Goal: Task Accomplishment & Management: Complete application form

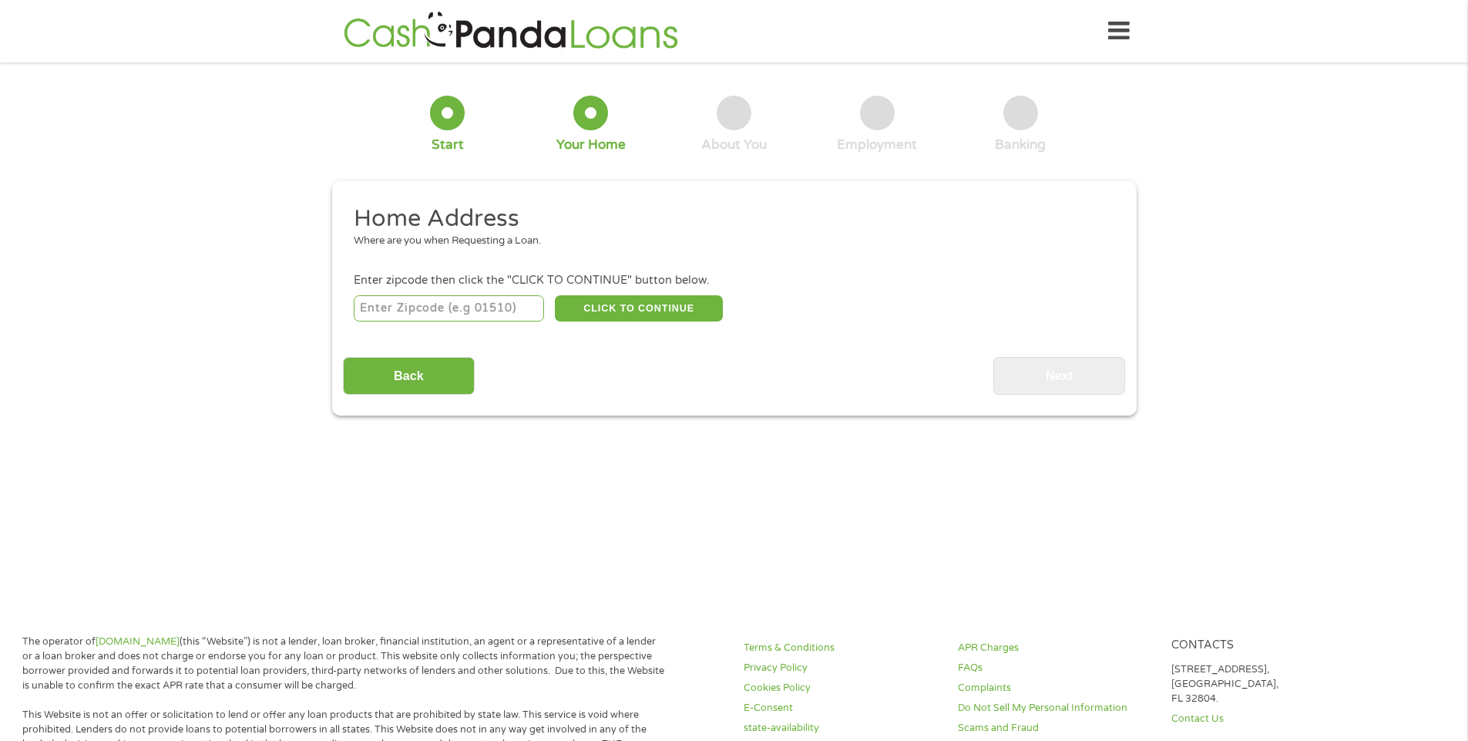
click at [373, 311] on input "number" at bounding box center [449, 308] width 190 height 26
type input "78613"
select select "[US_STATE]"
click at [636, 306] on button "CLICK TO CONTINUE" at bounding box center [639, 308] width 168 height 26
type input "78613"
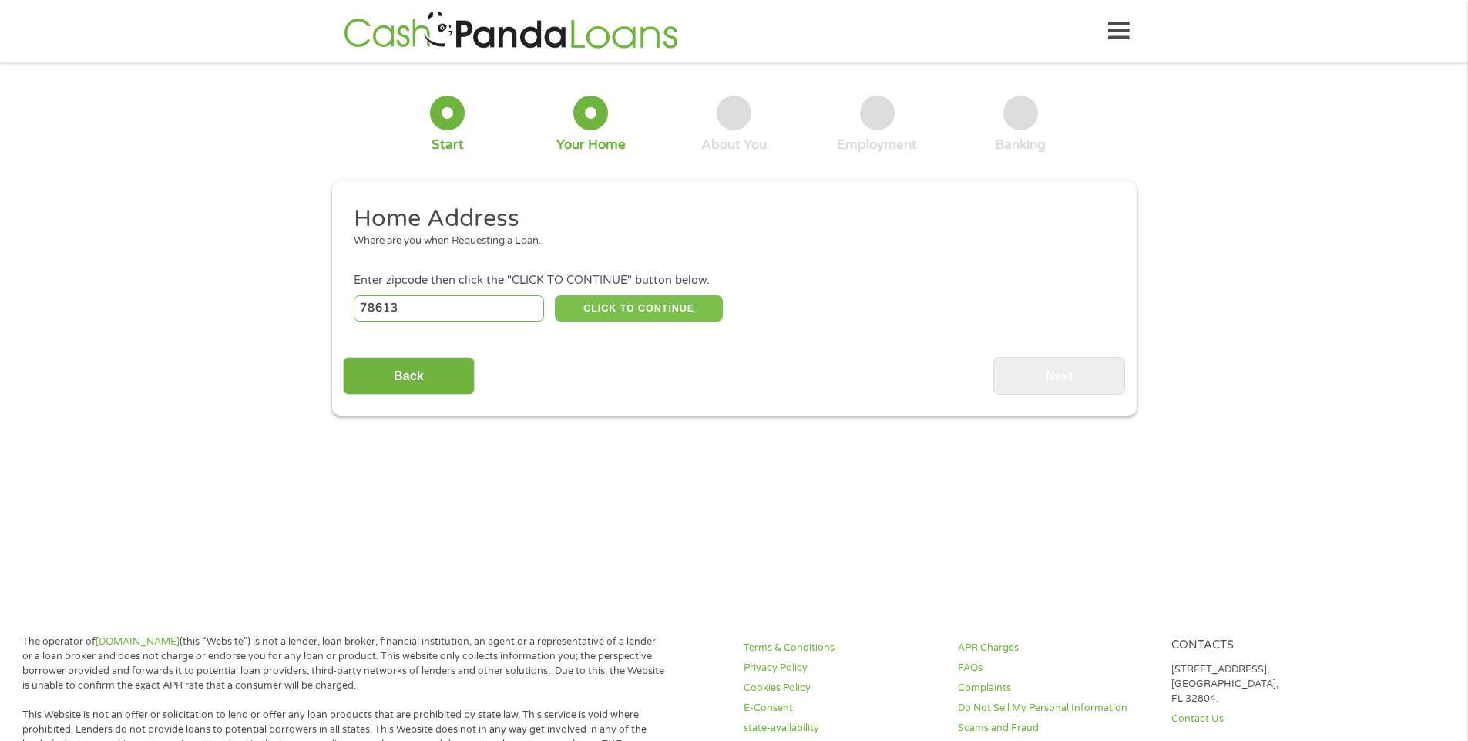
type input "[GEOGRAPHIC_DATA]"
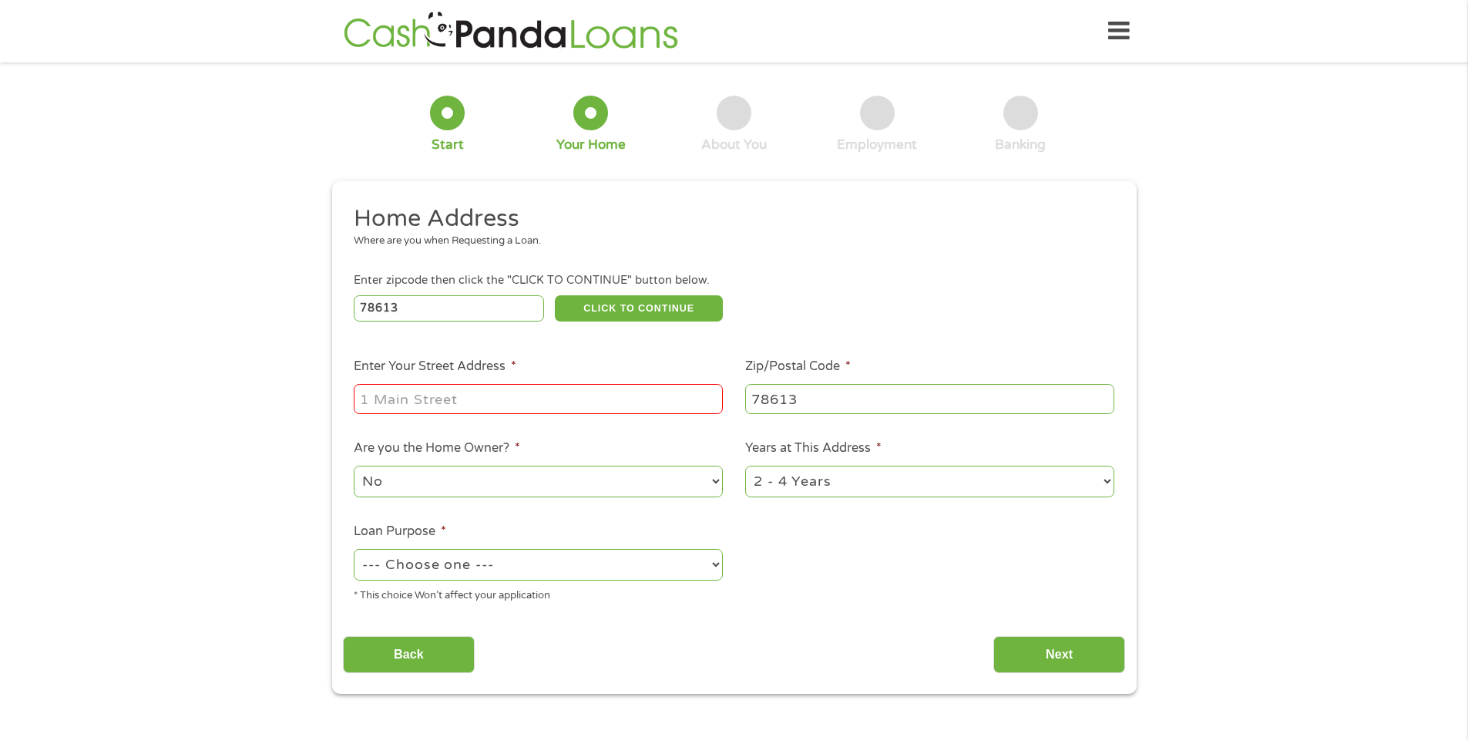
click at [405, 395] on input "Enter Your Street Address *" at bounding box center [538, 398] width 369 height 29
type input "[STREET_ADDRESS]"
click at [1108, 481] on select "1 Year or less 1 - 2 Years 2 - 4 Years Over 4 Years" at bounding box center [929, 482] width 369 height 32
select select "12months"
click at [745, 466] on select "1 Year or less 1 - 2 Years 2 - 4 Years Over 4 Years" at bounding box center [929, 482] width 369 height 32
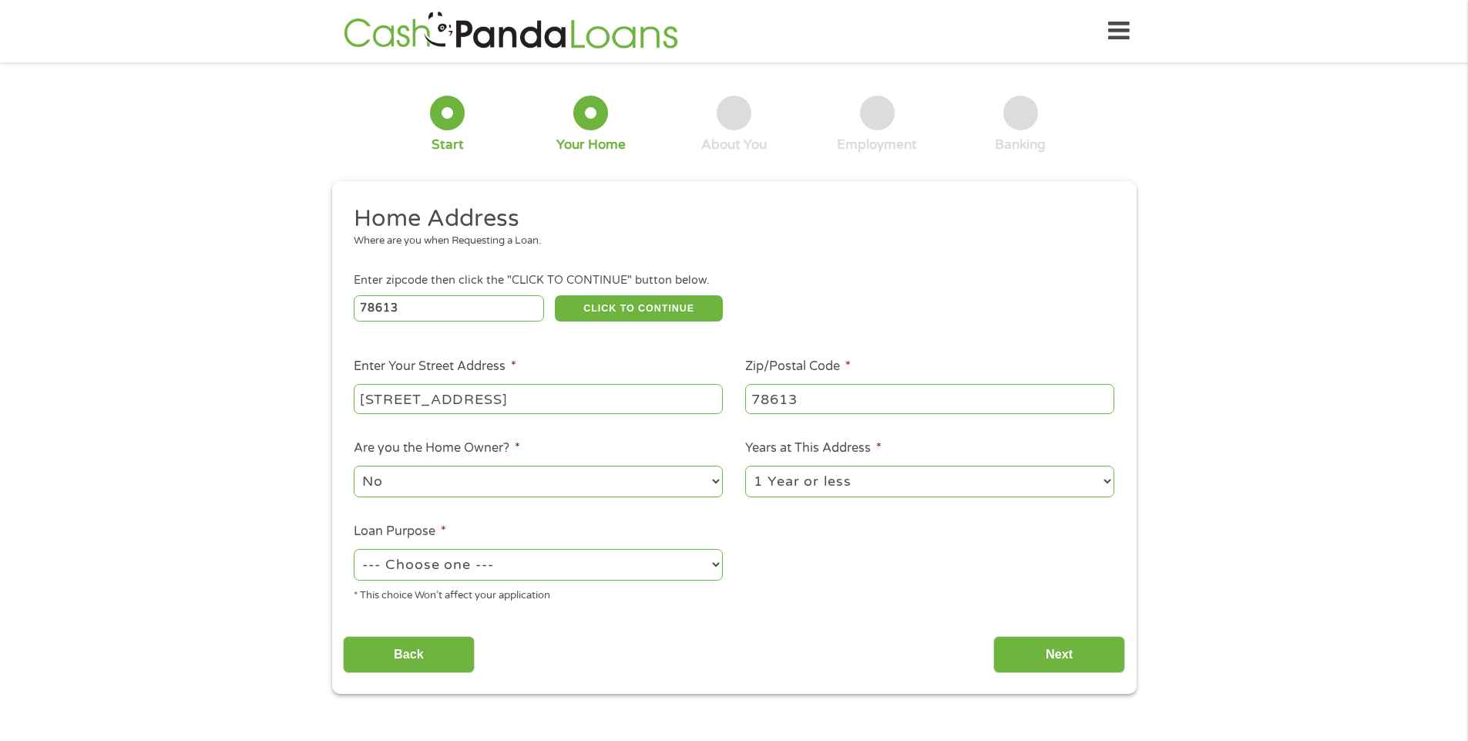
click at [712, 558] on select "--- Choose one --- Pay Bills Debt Consolidation Home Improvement Major Purchase…" at bounding box center [538, 565] width 369 height 32
select select "shorttermcash"
click at [354, 549] on select "--- Choose one --- Pay Bills Debt Consolidation Home Improvement Major Purchase…" at bounding box center [538, 565] width 369 height 32
click at [1054, 651] on input "Next" at bounding box center [1059, 655] width 132 height 38
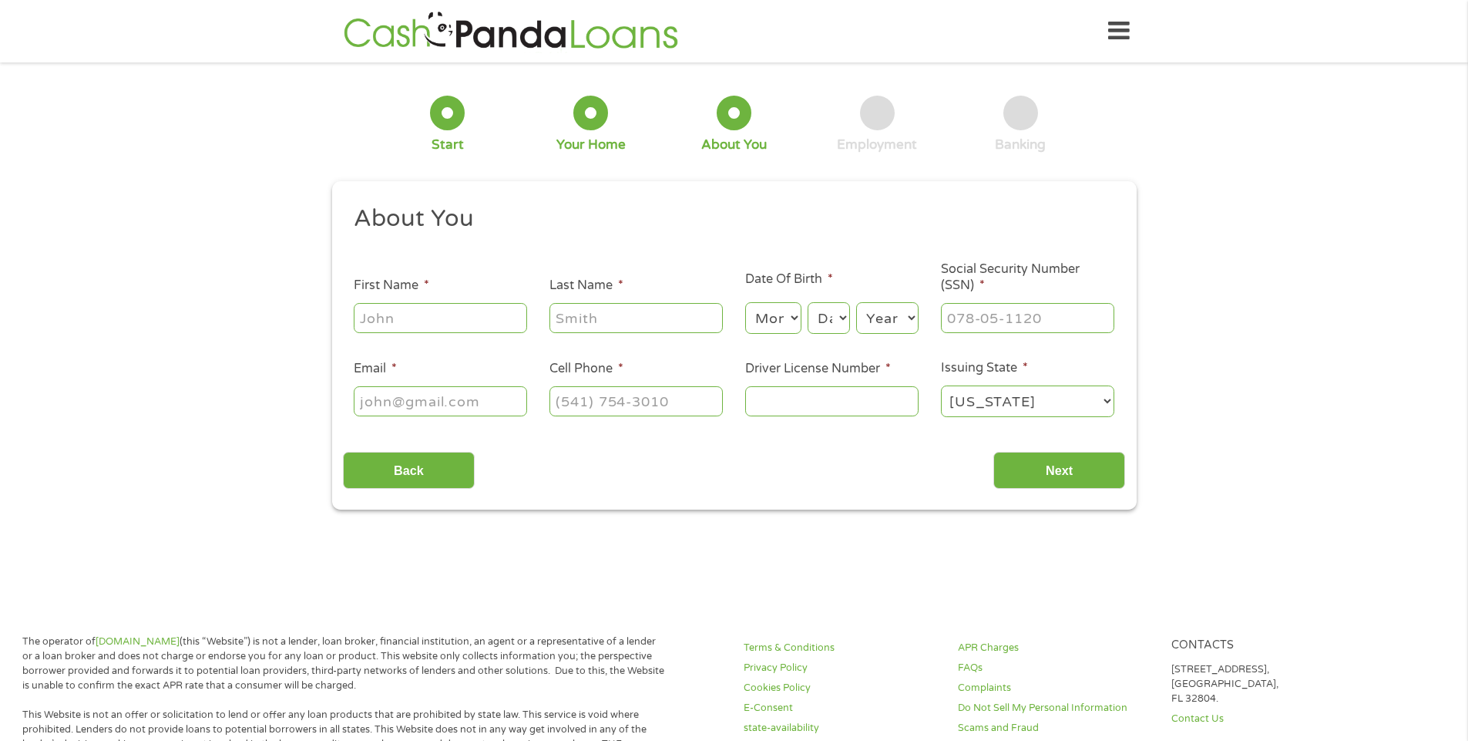
scroll to position [6, 6]
click at [378, 316] on input "First Name *" at bounding box center [440, 317] width 173 height 29
type input "[PERSON_NAME]"
type input "Fast"
type input "[EMAIL_ADDRESS][DOMAIN_NAME]"
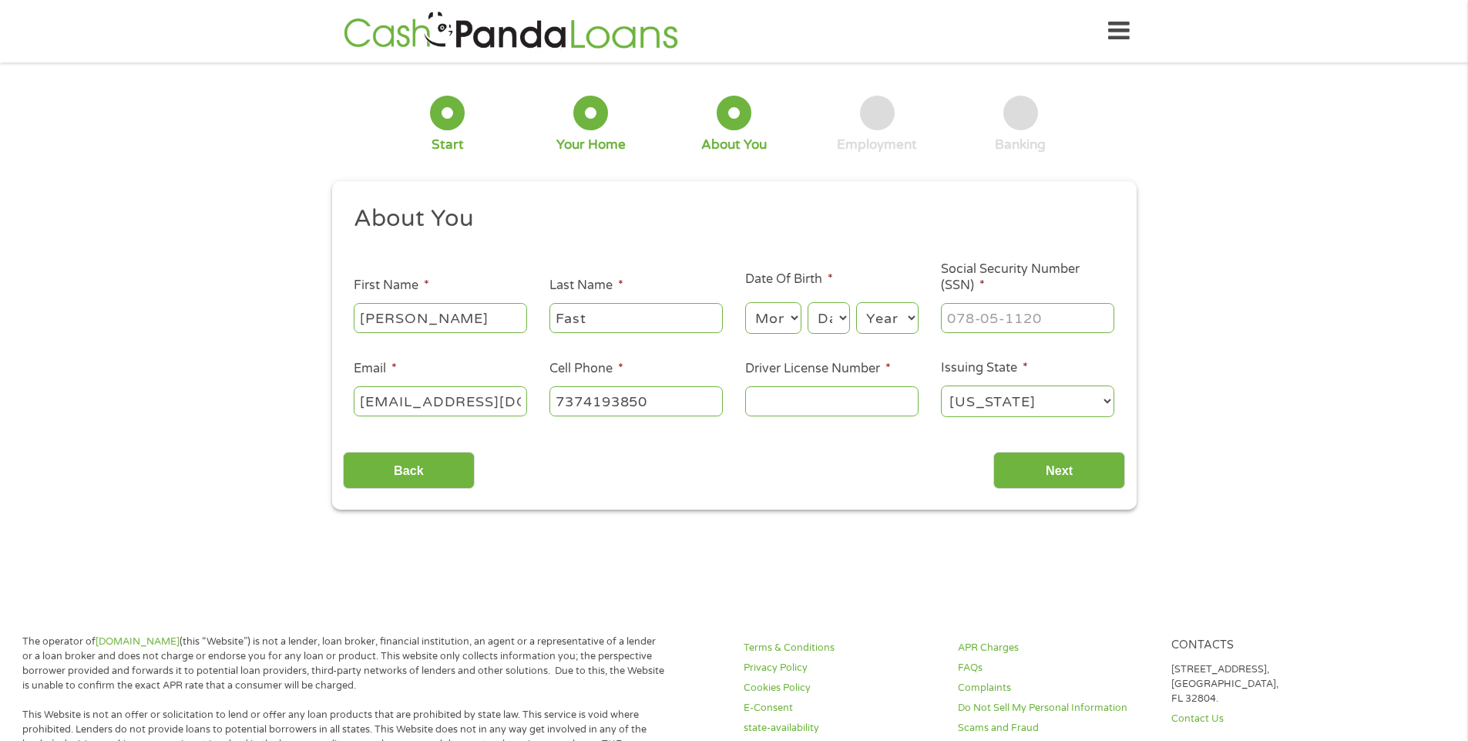
type input "[PHONE_NUMBER]"
drag, startPoint x: 506, startPoint y: 402, endPoint x: 251, endPoint y: 480, distance: 266.0
click at [251, 480] on div "1 Start 2 Your Home 3 About You 4 Employment 5 Banking 6 This field is hidden w…" at bounding box center [734, 291] width 1468 height 436
type input "[EMAIL_ADDRESS][DOMAIN_NAME]"
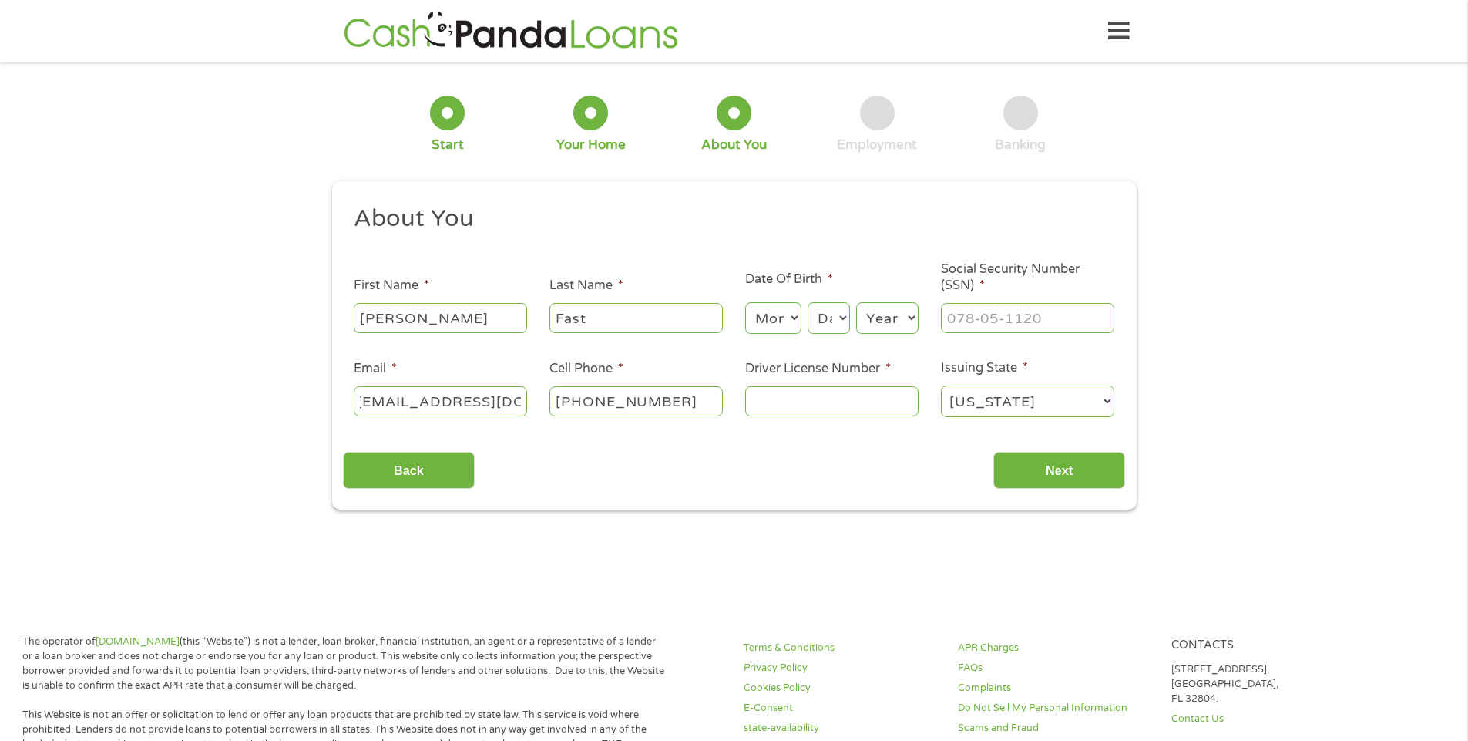
scroll to position [0, 0]
type input "[PHONE_NUMBER]"
click at [794, 318] on select "Month 1 2 3 4 5 6 7 8 9 10 11 12" at bounding box center [773, 318] width 56 height 32
select select "3"
click at [745, 302] on select "Month 1 2 3 4 5 6 7 8 9 10 11 12" at bounding box center [773, 318] width 56 height 32
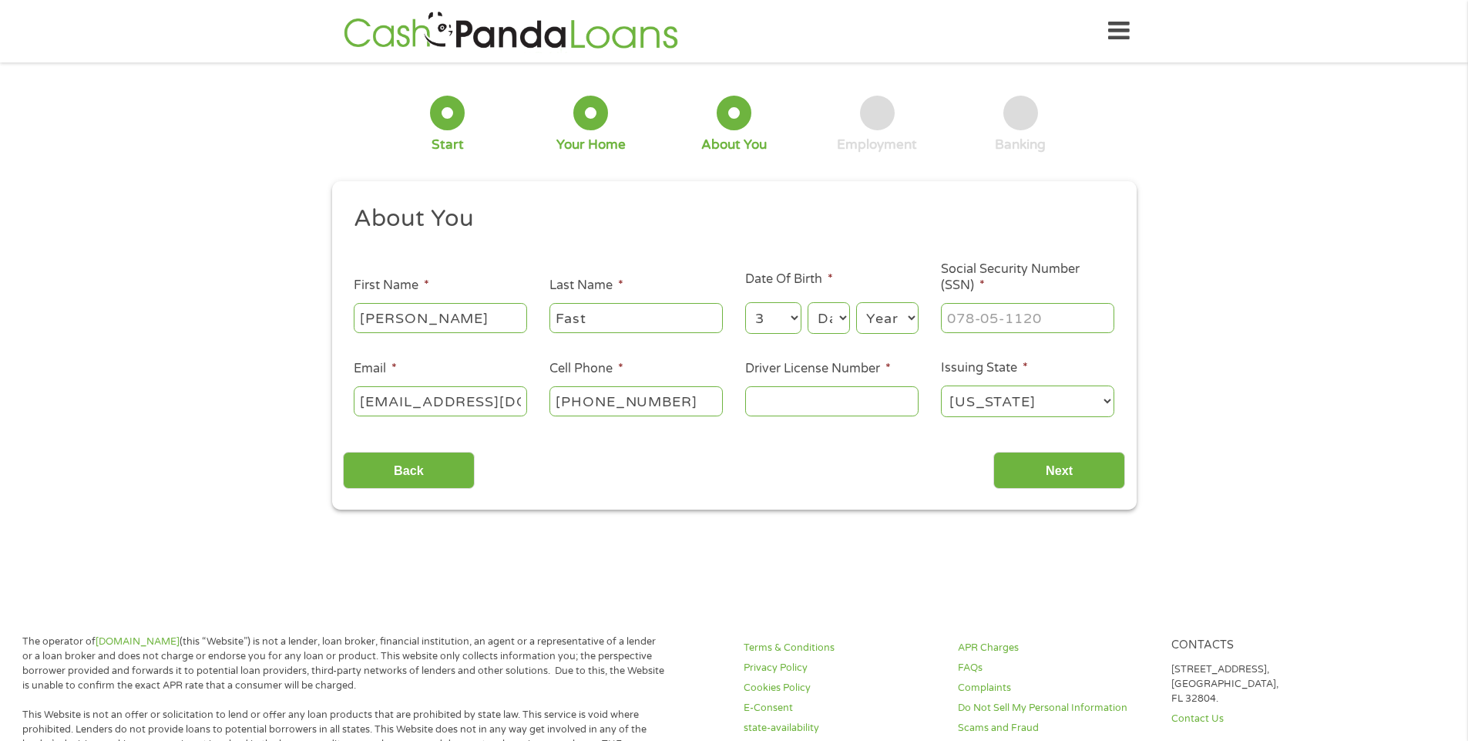
click at [842, 320] on select "Day 1 2 3 4 5 6 7 8 9 10 11 12 13 14 15 16 17 18 19 20 21 22 23 24 25 26 27 28 …" at bounding box center [829, 318] width 42 height 32
select select "13"
click at [808, 302] on select "Day 1 2 3 4 5 6 7 8 9 10 11 12 13 14 15 16 17 18 19 20 21 22 23 24 25 26 27 28 …" at bounding box center [829, 318] width 42 height 32
click at [915, 318] on select "Year [DATE] 2006 2005 2004 2003 2002 2001 2000 1999 1998 1997 1996 1995 1994 19…" at bounding box center [887, 318] width 62 height 32
select select "1954"
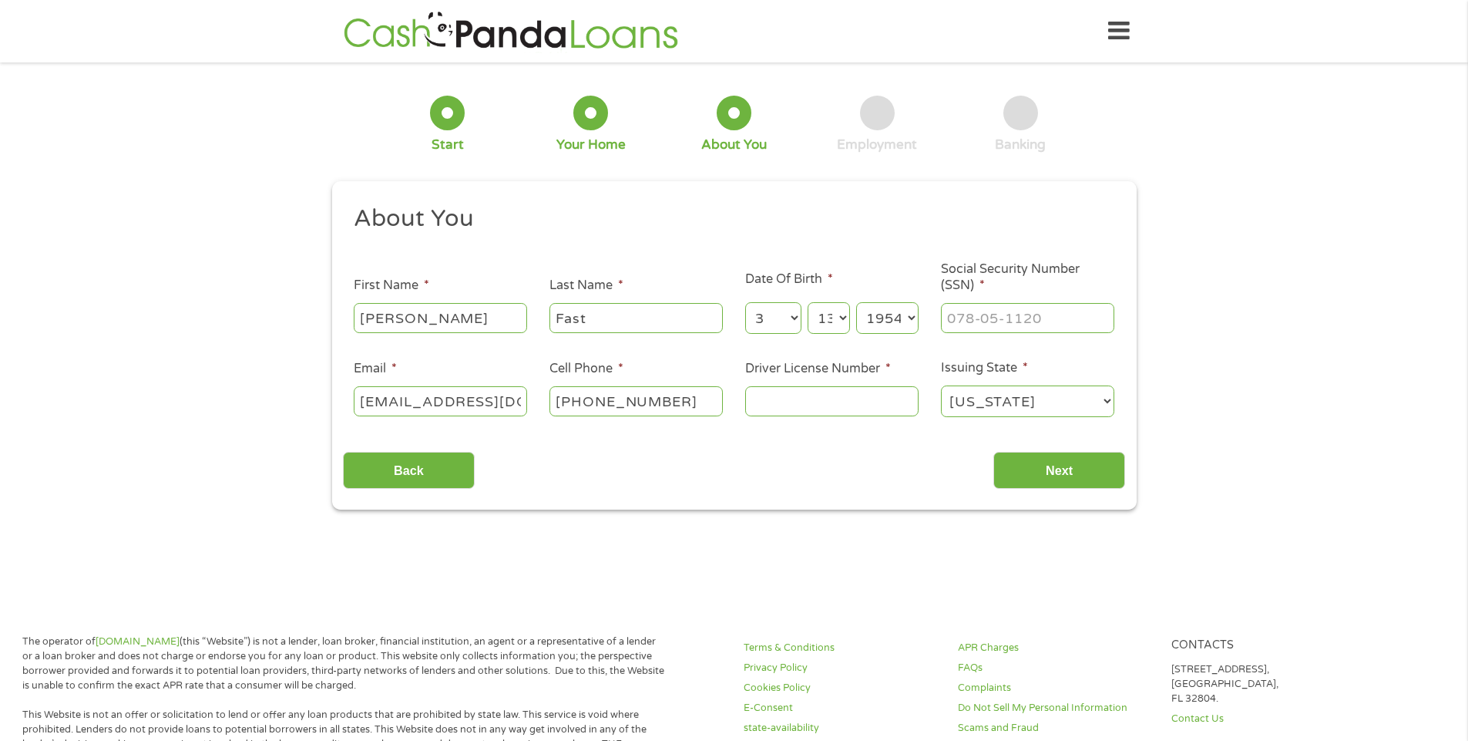
click at [856, 302] on select "Year [DATE] 2006 2005 2004 2003 2002 2001 2000 1999 1998 1997 1996 1995 1994 19…" at bounding box center [887, 318] width 62 height 32
click at [966, 320] on input "___-__-____" at bounding box center [1027, 317] width 173 height 29
drag, startPoint x: 1051, startPoint y: 319, endPoint x: 832, endPoint y: 365, distance: 224.3
click at [832, 365] on ul "About You This field is hidden when viewing the form Title * --- Choose one ---…" at bounding box center [734, 316] width 782 height 227
type input "435-96-1184"
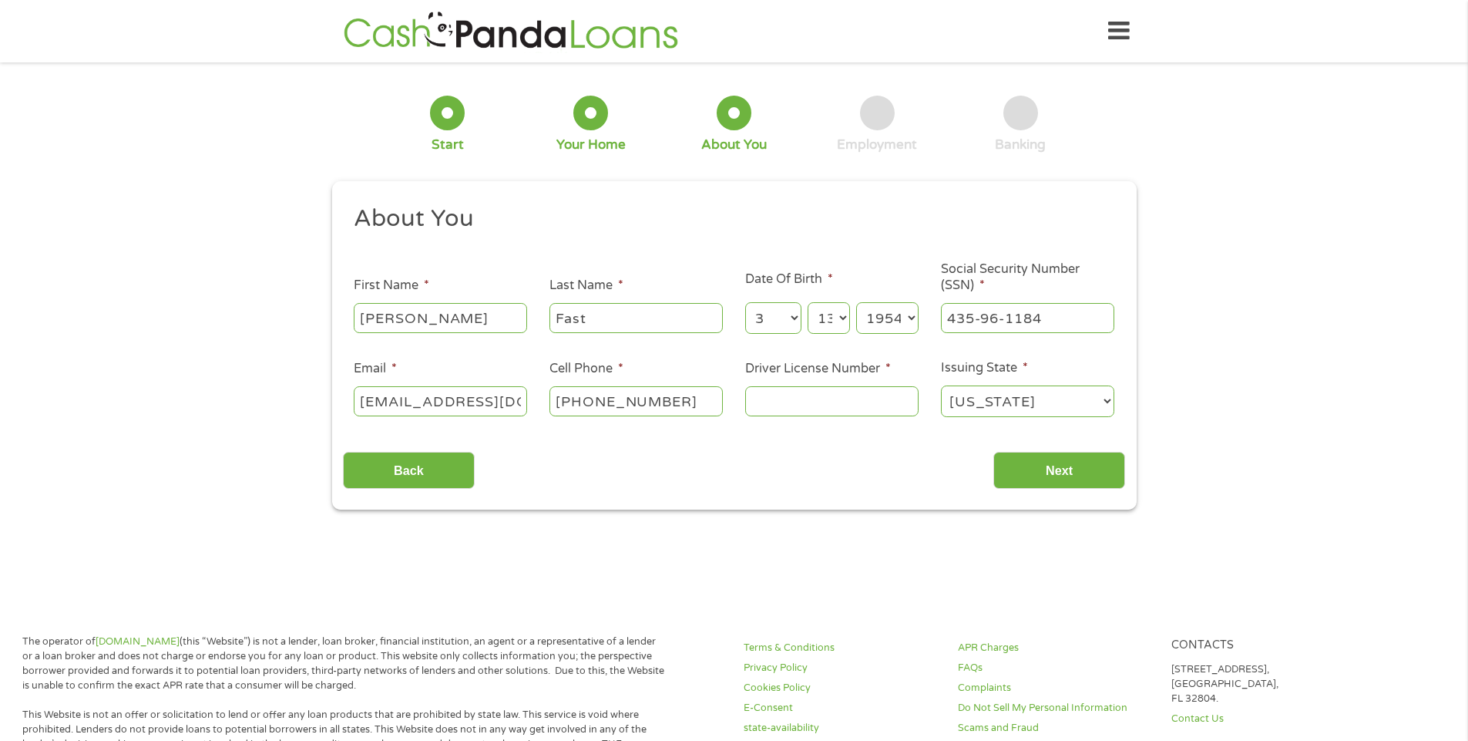
click at [821, 403] on input "Driver License Number *" at bounding box center [831, 400] width 173 height 29
drag, startPoint x: 800, startPoint y: 396, endPoint x: 814, endPoint y: 395, distance: 13.9
click at [802, 396] on input "010097349" at bounding box center [831, 400] width 173 height 29
type input "010093749"
click at [1108, 402] on select "[US_STATE] [US_STATE] [US_STATE] [US_STATE] [US_STATE] [US_STATE] [US_STATE] [U…" at bounding box center [1027, 401] width 173 height 32
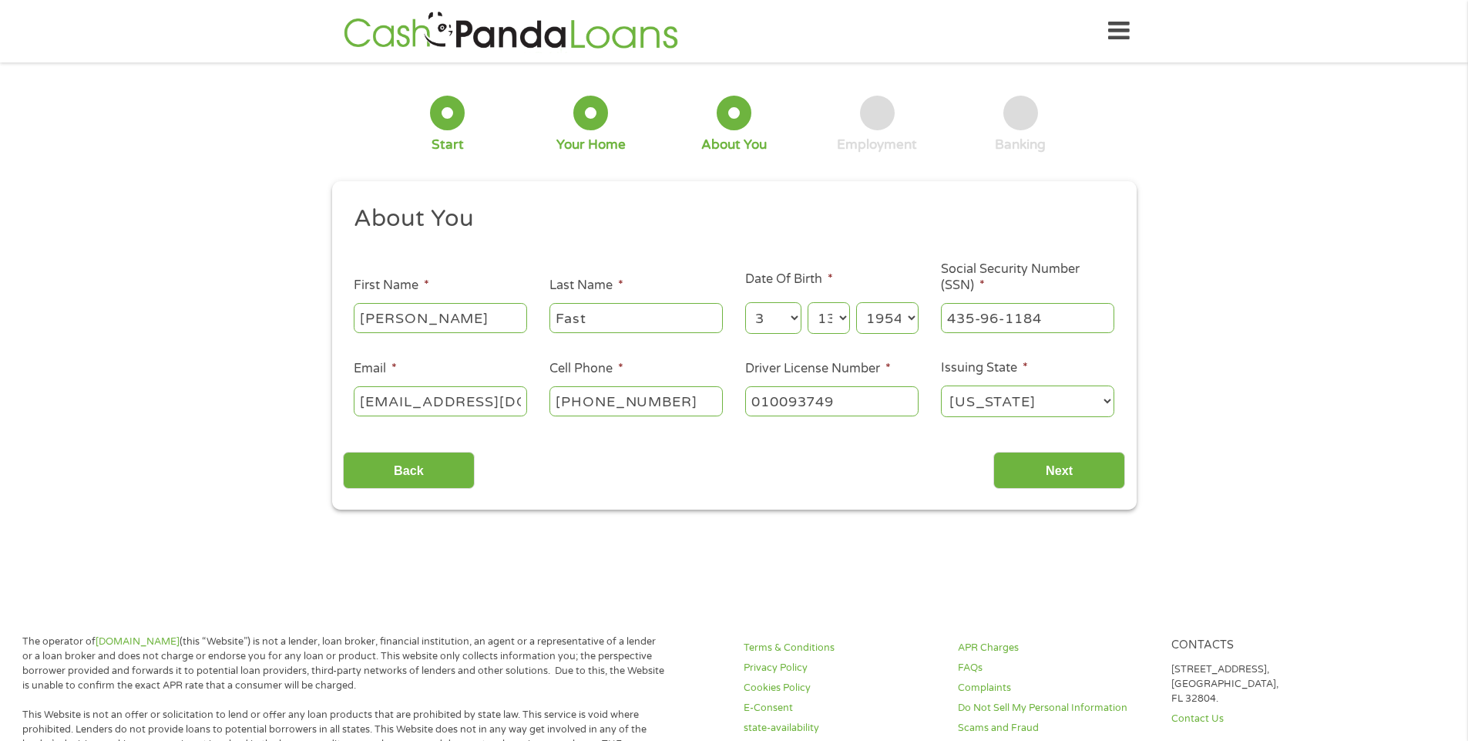
select select "[US_STATE]"
click at [941, 385] on select "[US_STATE] [US_STATE] [US_STATE] [US_STATE] [US_STATE] [US_STATE] [US_STATE] [U…" at bounding box center [1027, 401] width 173 height 32
click at [1055, 474] on input "Next" at bounding box center [1059, 471] width 132 height 38
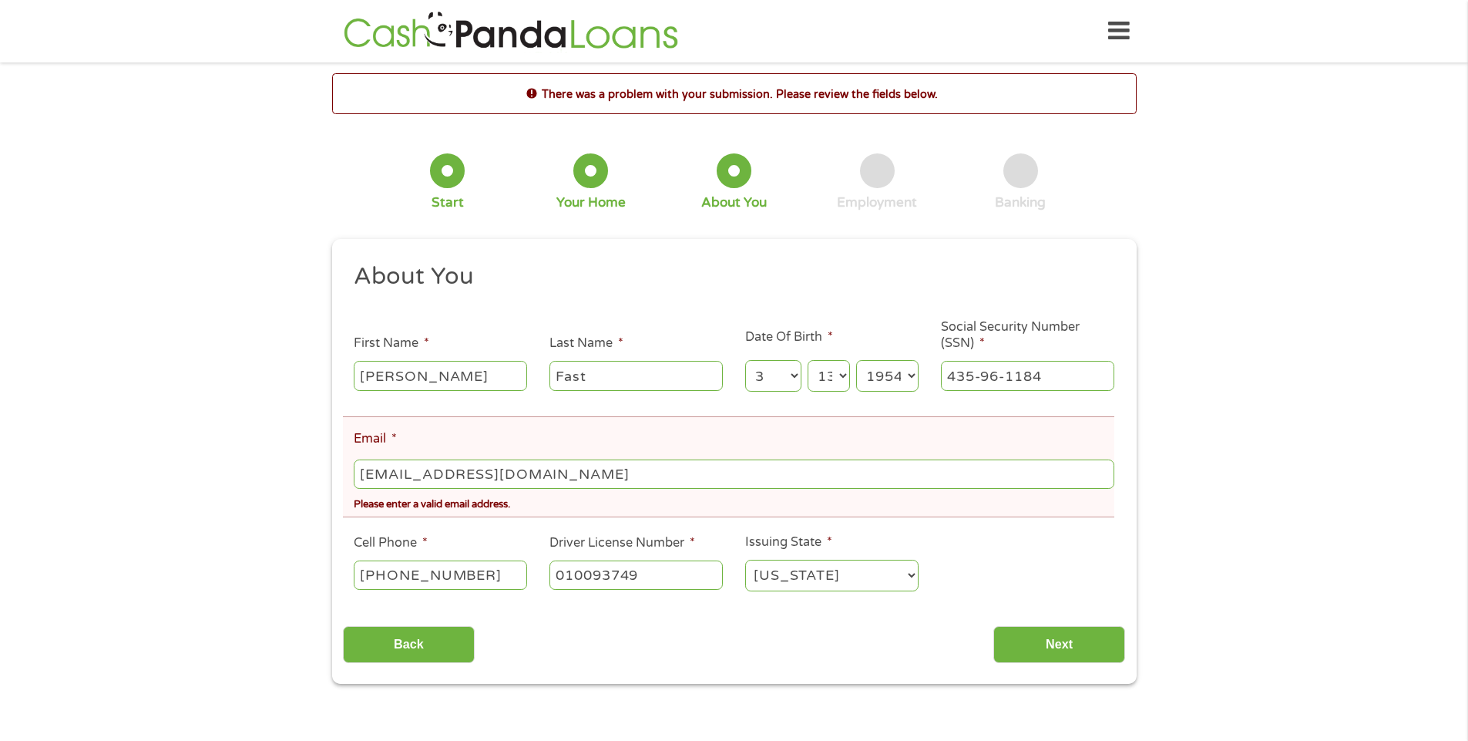
scroll to position [6, 6]
drag, startPoint x: 425, startPoint y: 472, endPoint x: 452, endPoint y: 482, distance: 28.5
click at [429, 473] on input "[EMAIL_ADDRESS][DOMAIN_NAME]" at bounding box center [734, 473] width 760 height 29
click at [524, 470] on input "[EMAIL_ADDRESS][DOMAIN_NAME]" at bounding box center [734, 473] width 760 height 29
type input "[EMAIL_ADDRESS][DOMAIN_NAME]"
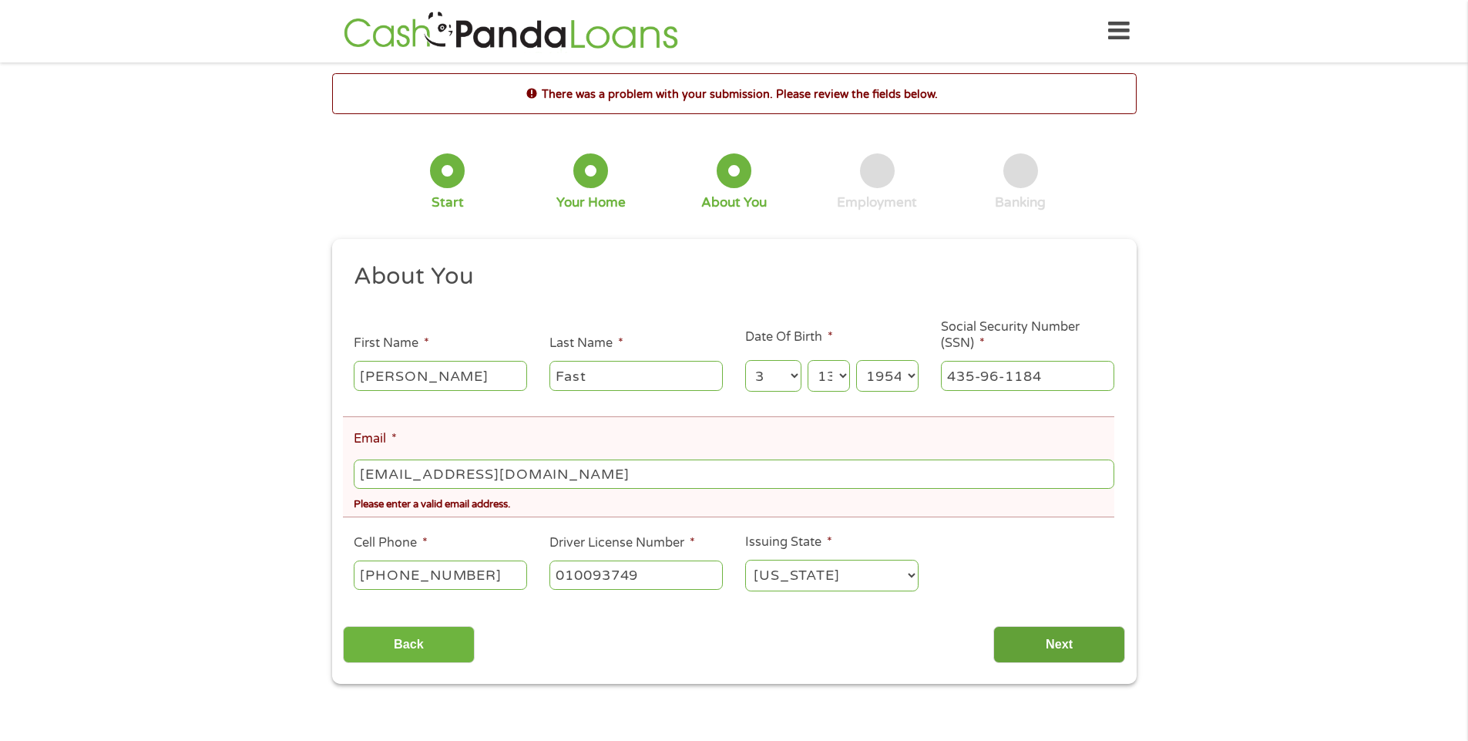
drag, startPoint x: 1047, startPoint y: 644, endPoint x: 1057, endPoint y: 645, distance: 10.0
click at [1047, 644] on input "Next" at bounding box center [1059, 645] width 132 height 38
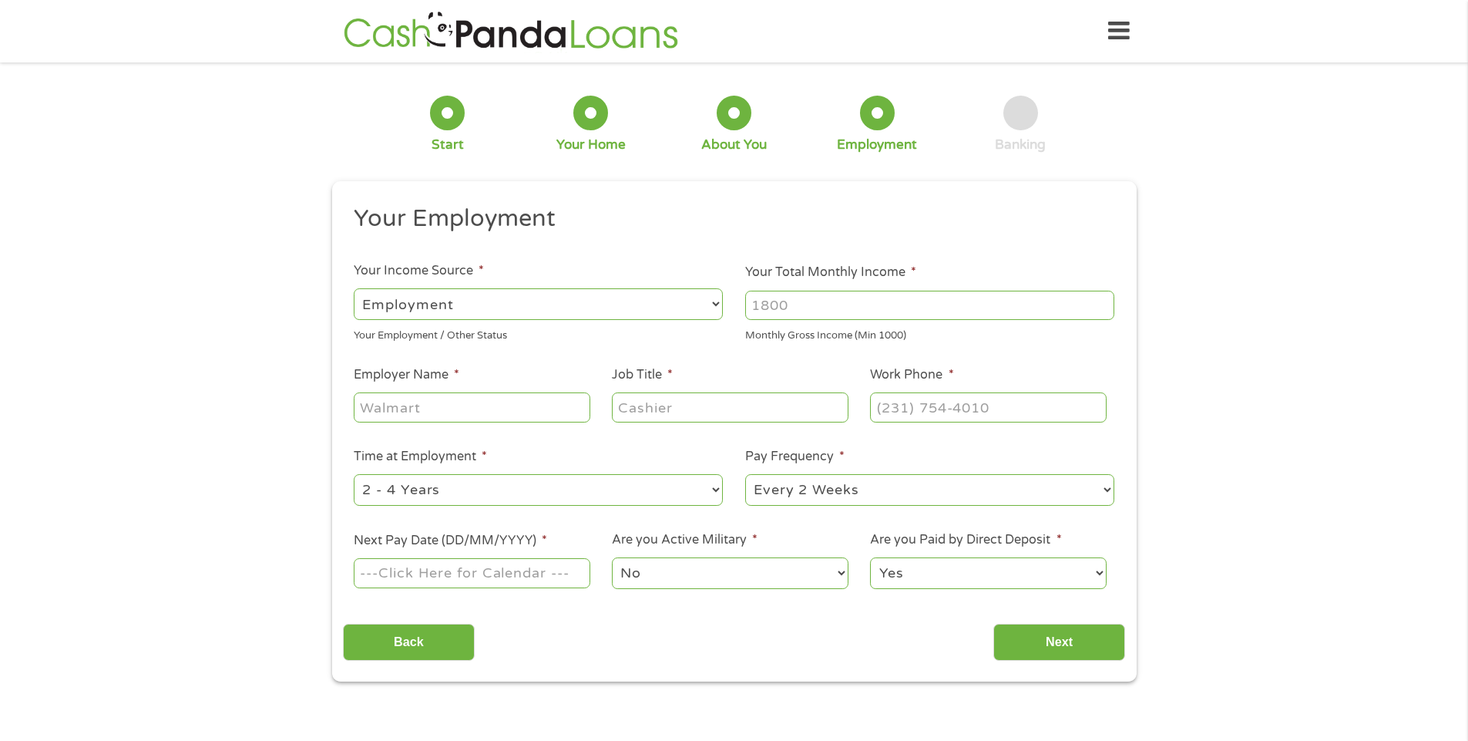
click at [751, 301] on input "Your Total Monthly Income *" at bounding box center [929, 305] width 369 height 29
type input "2751"
click at [412, 412] on input "Employer Name *" at bounding box center [472, 406] width 236 height 29
click at [714, 304] on select "--- Choose one --- Employment [DEMOGRAPHIC_DATA] Benefits" at bounding box center [538, 304] width 369 height 32
click at [354, 288] on select "--- Choose one --- Employment [DEMOGRAPHIC_DATA] Benefits" at bounding box center [538, 304] width 369 height 32
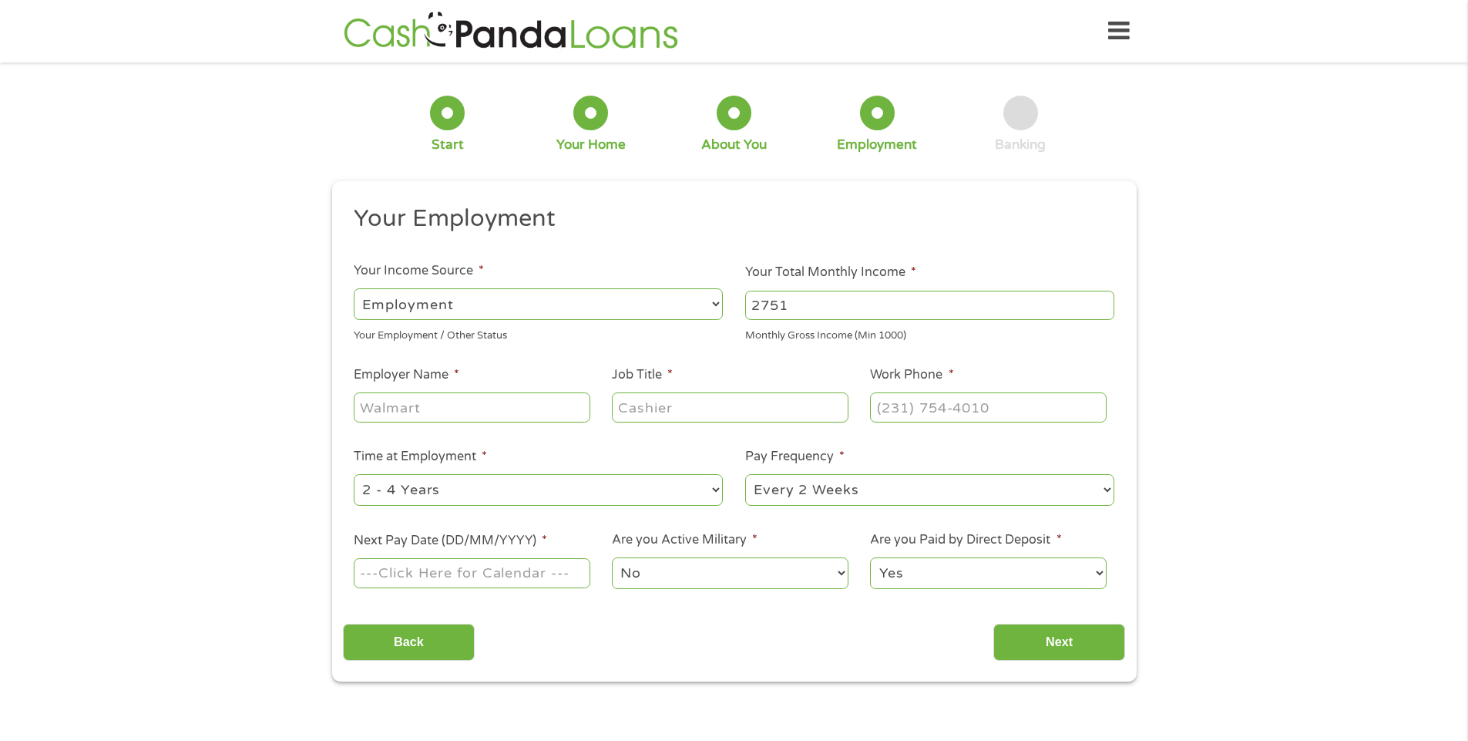
click at [432, 415] on input "Employer Name *" at bounding box center [472, 406] width 236 height 29
type input "SSA"
click at [653, 411] on input "Job Title *" at bounding box center [730, 406] width 236 height 29
type input "Retired"
type input "(___) ___-____"
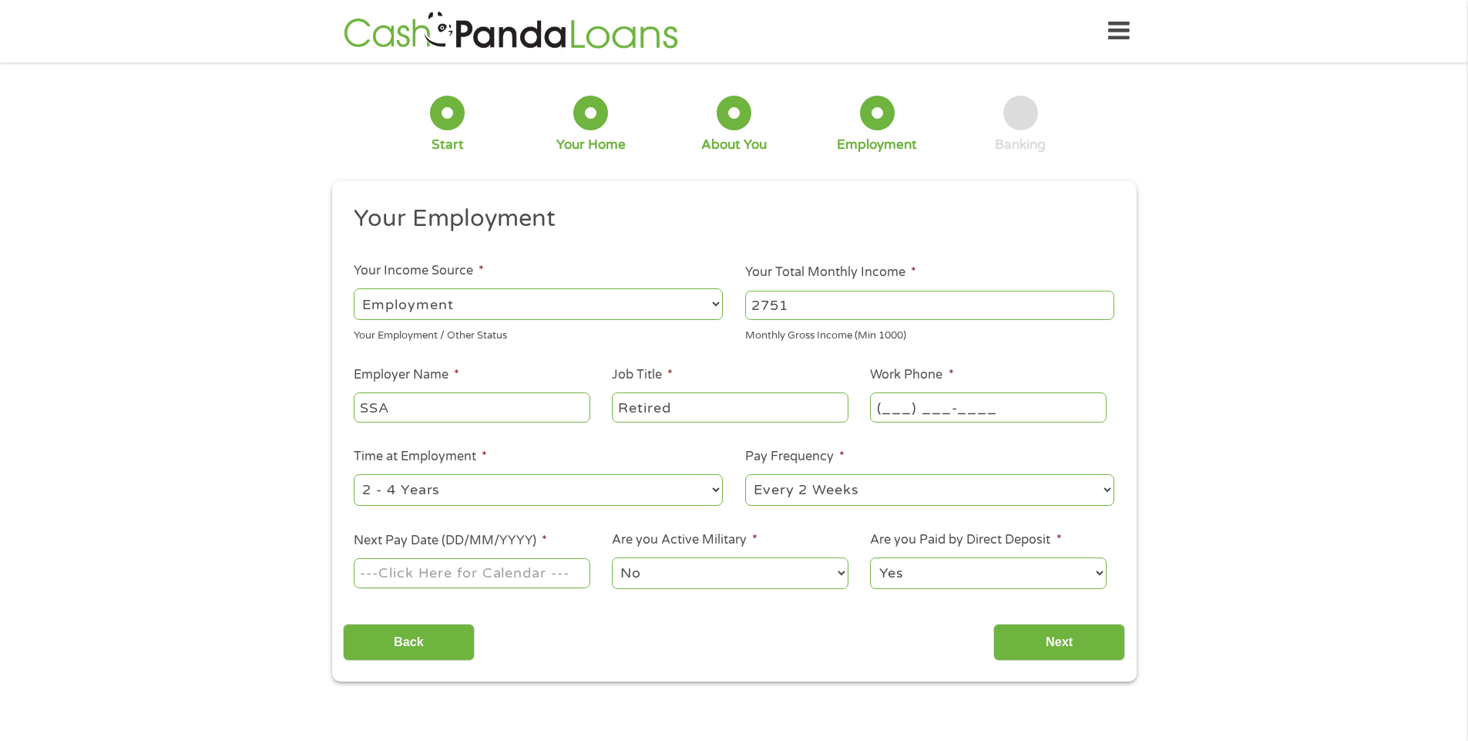
drag, startPoint x: 990, startPoint y: 402, endPoint x: 825, endPoint y: 427, distance: 166.8
click at [830, 422] on ul "Your Employment Your Income Source * --- Choose one --- Employment [DEMOGRAPHIC…" at bounding box center [734, 402] width 782 height 399
click at [881, 405] on input "(___) ___-____" at bounding box center [988, 406] width 236 height 29
type input "(800) ___-____"
drag, startPoint x: 885, startPoint y: 406, endPoint x: 905, endPoint y: 413, distance: 21.2
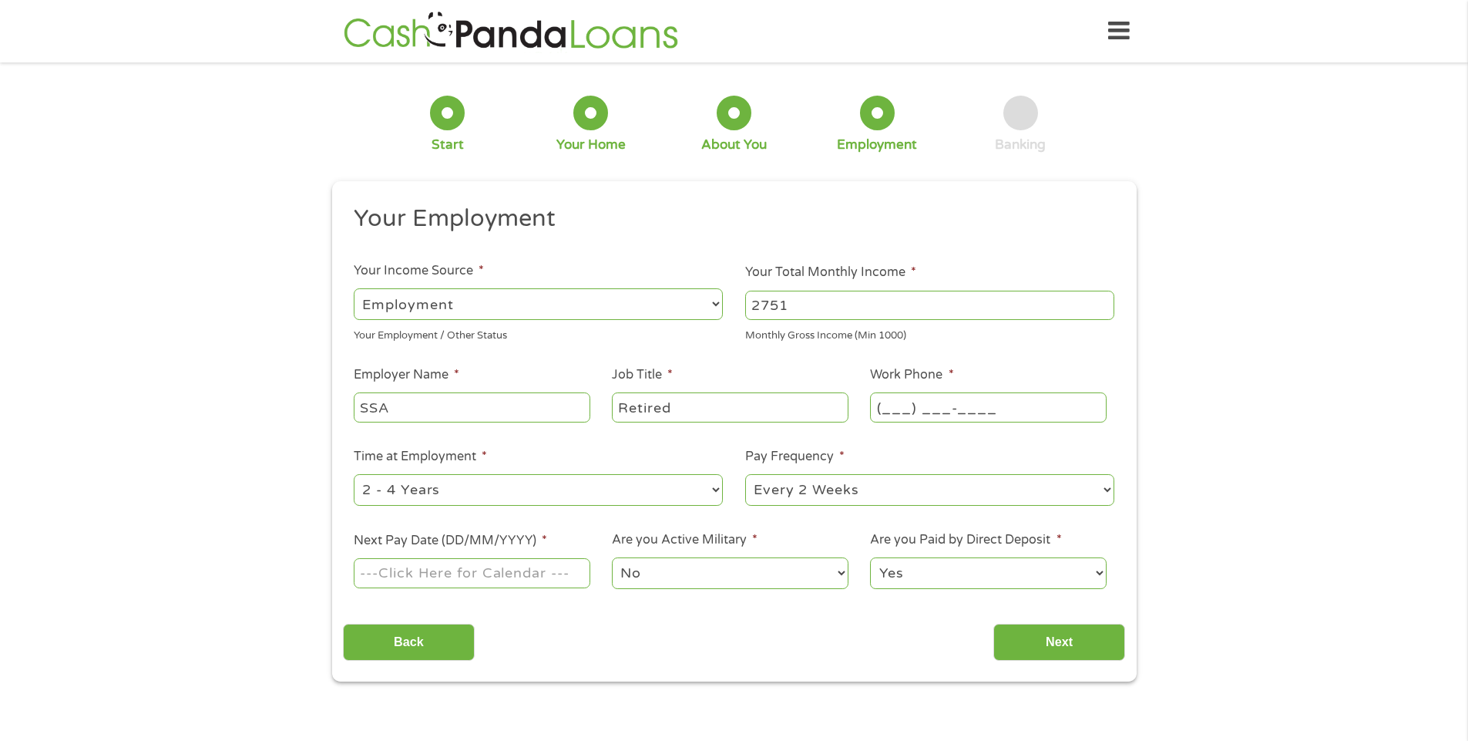
click at [888, 406] on input "(___) ___-____" at bounding box center [988, 406] width 236 height 29
type input "(800) ___-____"
type input "(___) ___-____"
drag, startPoint x: 883, startPoint y: 405, endPoint x: 919, endPoint y: 411, distance: 35.9
click at [883, 405] on input "(___) ___-____" at bounding box center [988, 406] width 236 height 29
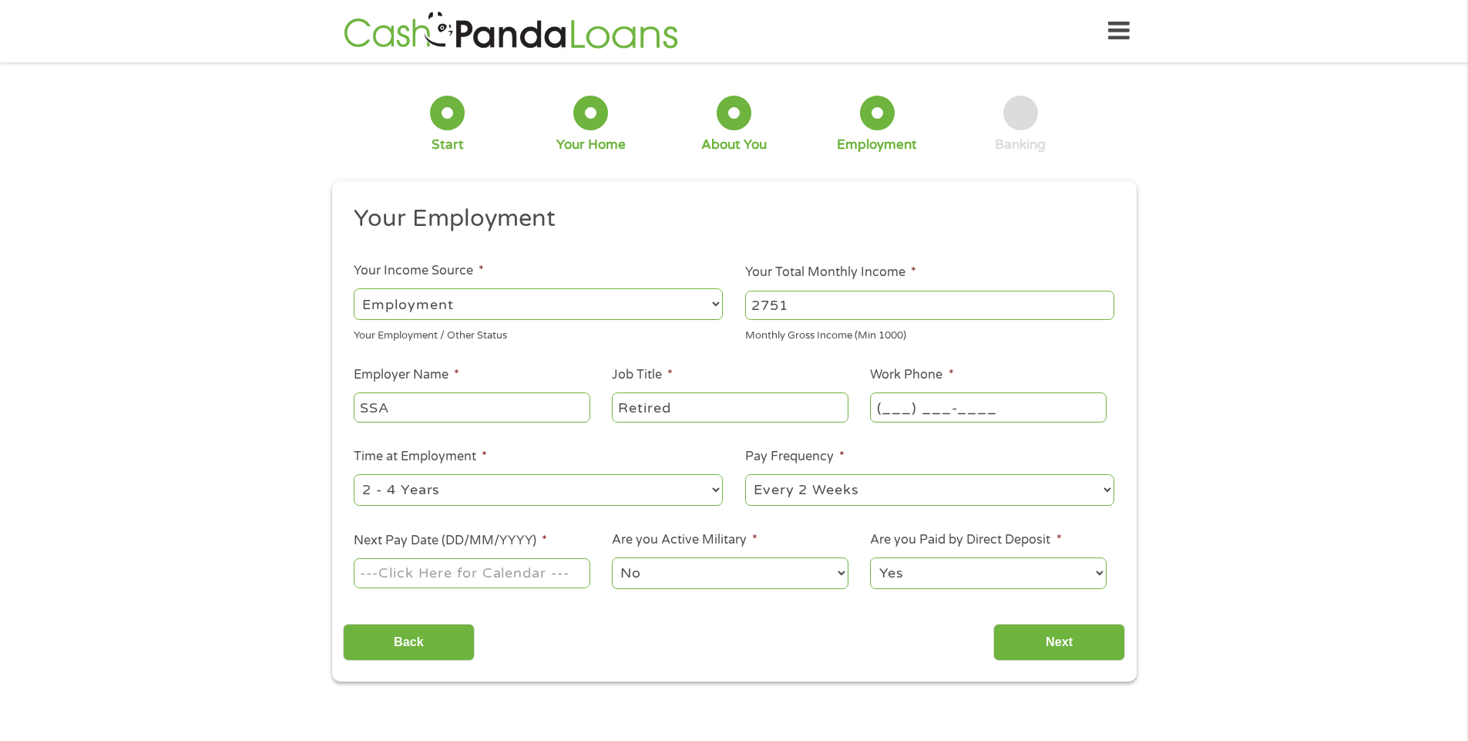
click at [878, 407] on input "(___) ___-____" at bounding box center [988, 406] width 236 height 29
type input "[PHONE_NUMBER]"
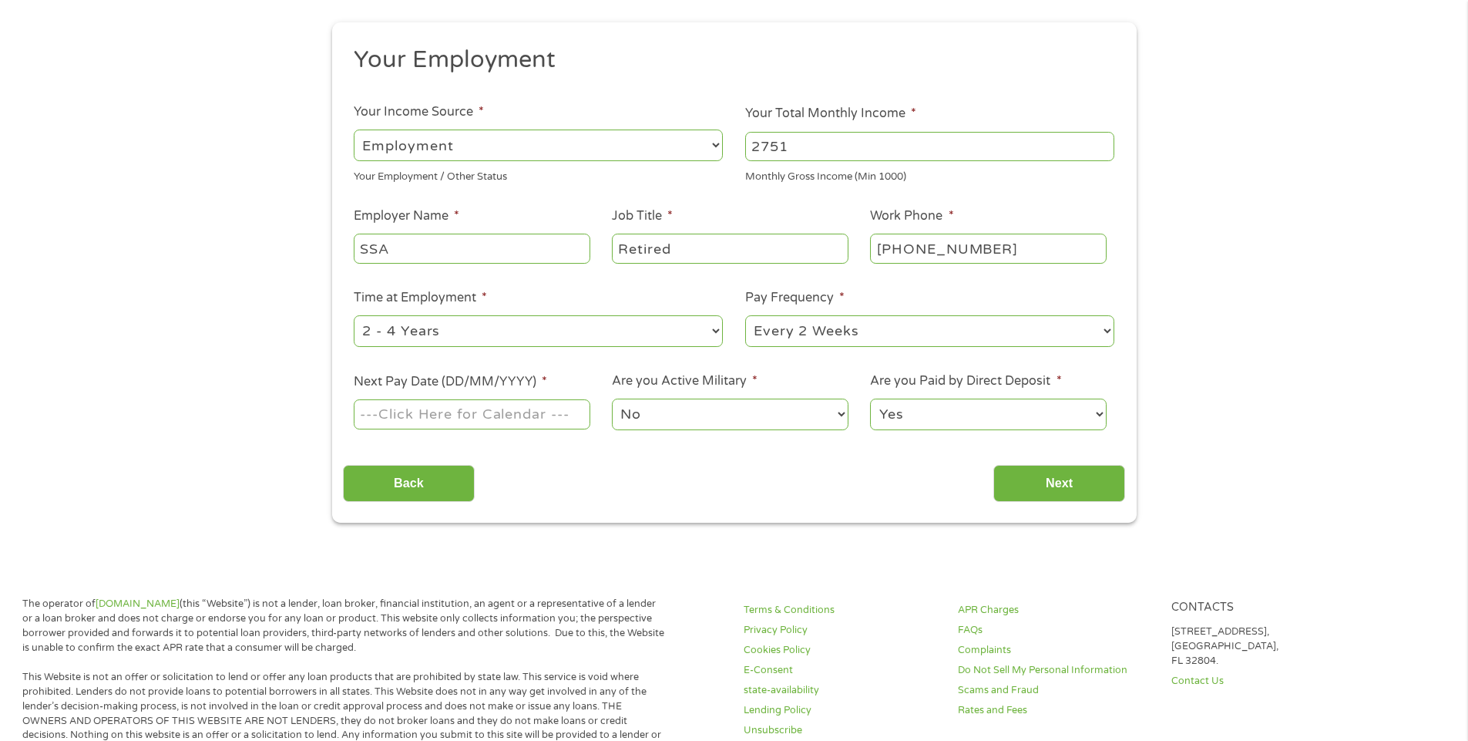
scroll to position [231, 0]
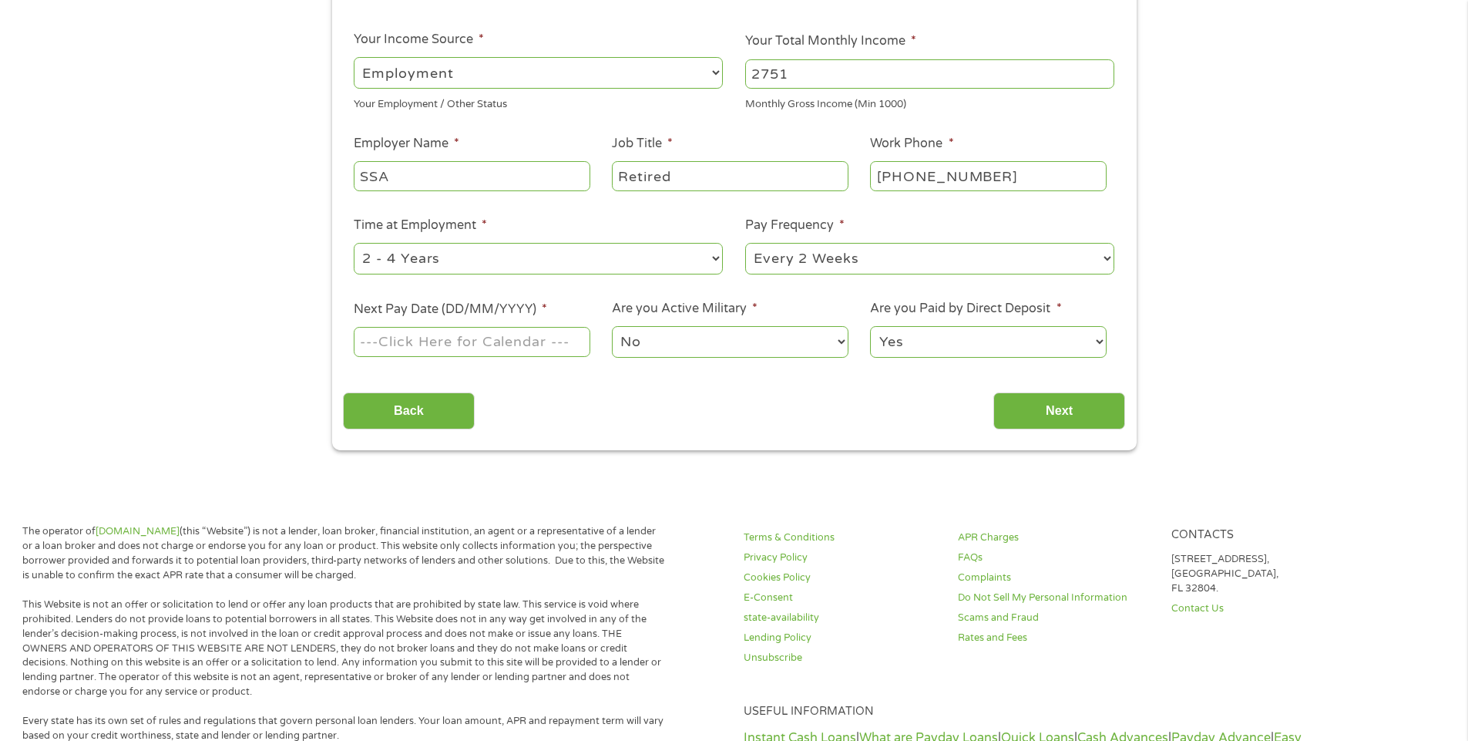
click at [713, 257] on select "--- Choose one --- 1 Year or less 1 - 2 Years 2 - 4 Years Over 4 Years" at bounding box center [538, 259] width 369 height 32
select select "60months"
click at [354, 243] on select "--- Choose one --- 1 Year or less 1 - 2 Years 2 - 4 Years Over 4 Years" at bounding box center [538, 259] width 369 height 32
click at [1104, 255] on select "--- Choose one --- Every 2 Weeks Every Week Monthly Semi-Monthly" at bounding box center [929, 259] width 369 height 32
select select "monthly"
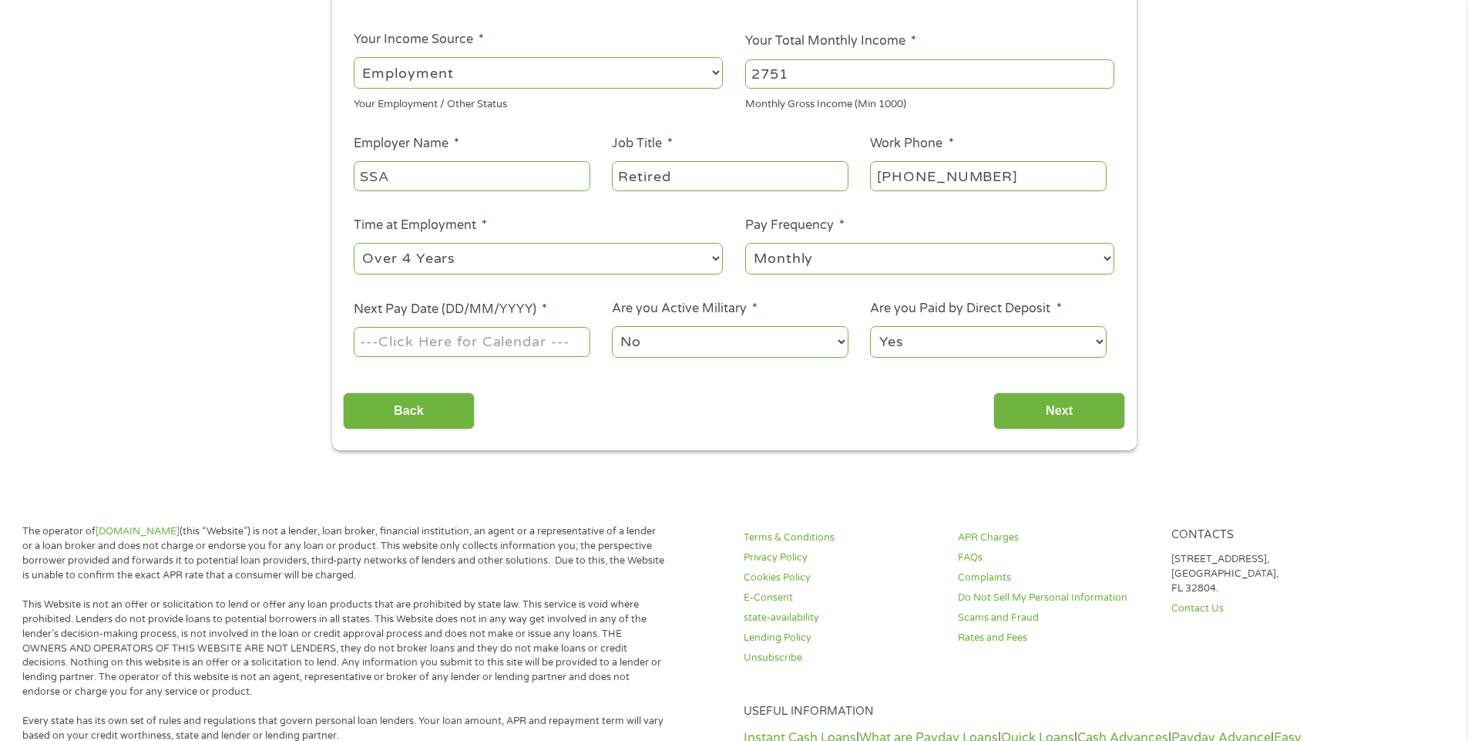
click at [745, 243] on select "--- Choose one --- Every 2 Weeks Every Week Monthly Semi-Monthly" at bounding box center [929, 259] width 369 height 32
click at [407, 341] on body "Home Get Loan Offer How it works FAQs Blog Cash Loans Quick Loans Online Loans …" at bounding box center [734, 609] width 1468 height 1680
click at [427, 348] on input "Next Pay Date (DD/MM/YYYY) *" at bounding box center [472, 341] width 236 height 29
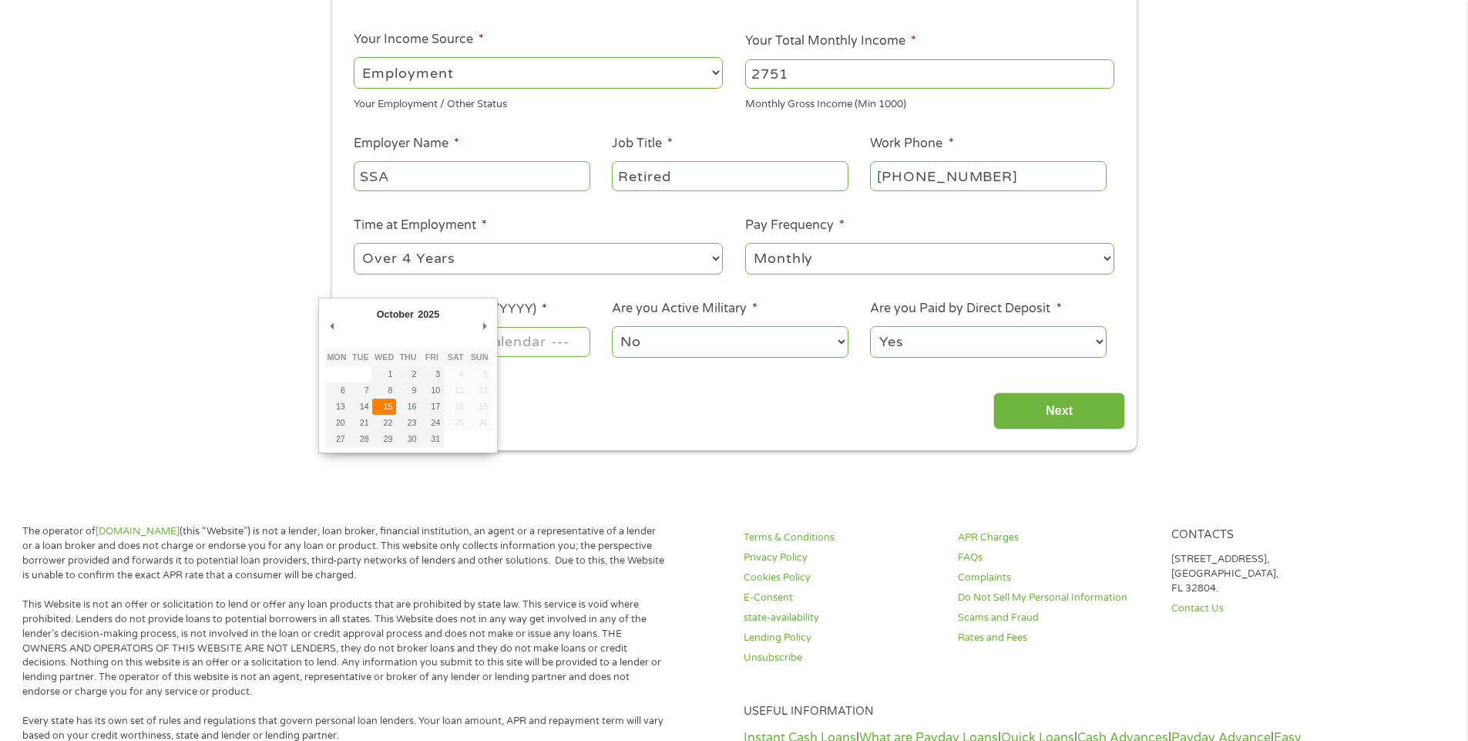
type input "[DATE]"
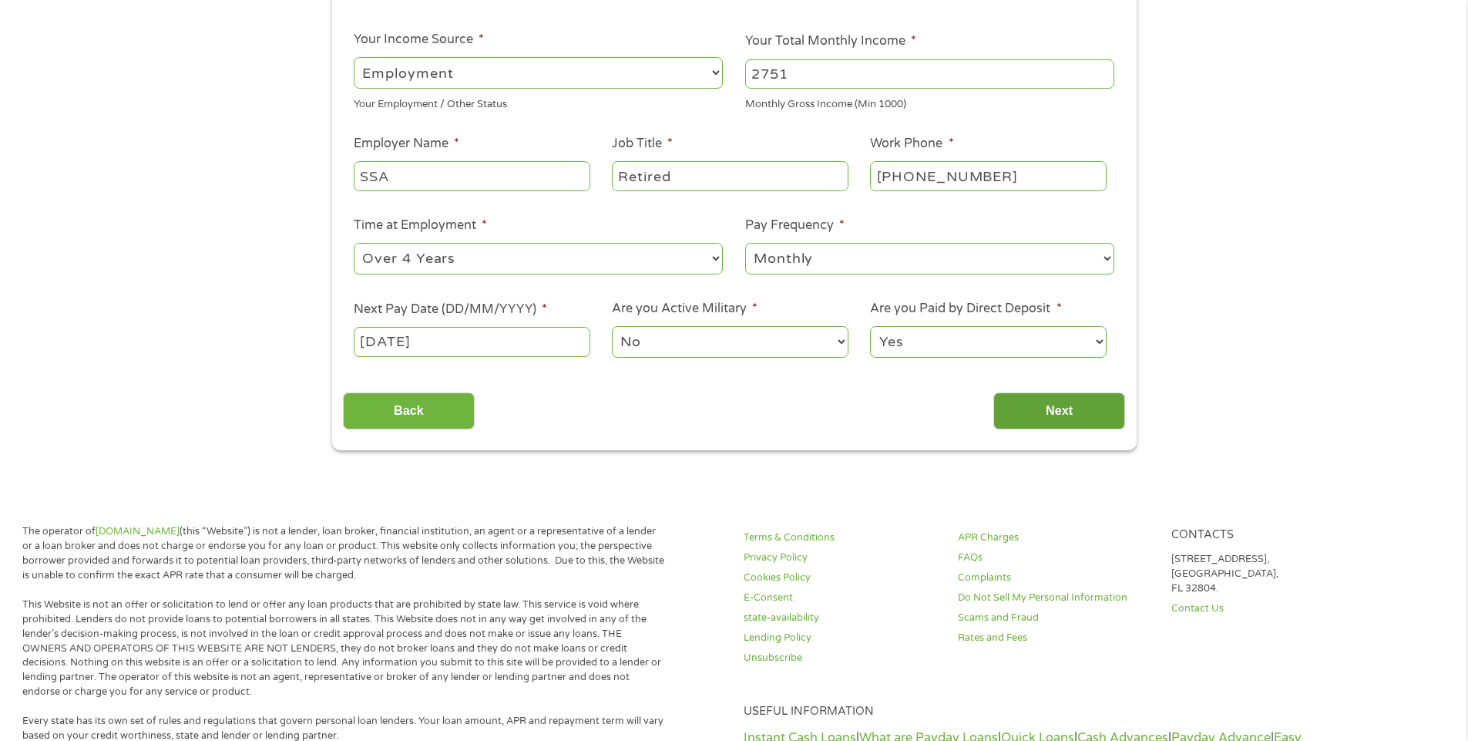
click at [1051, 406] on input "Next" at bounding box center [1059, 411] width 132 height 38
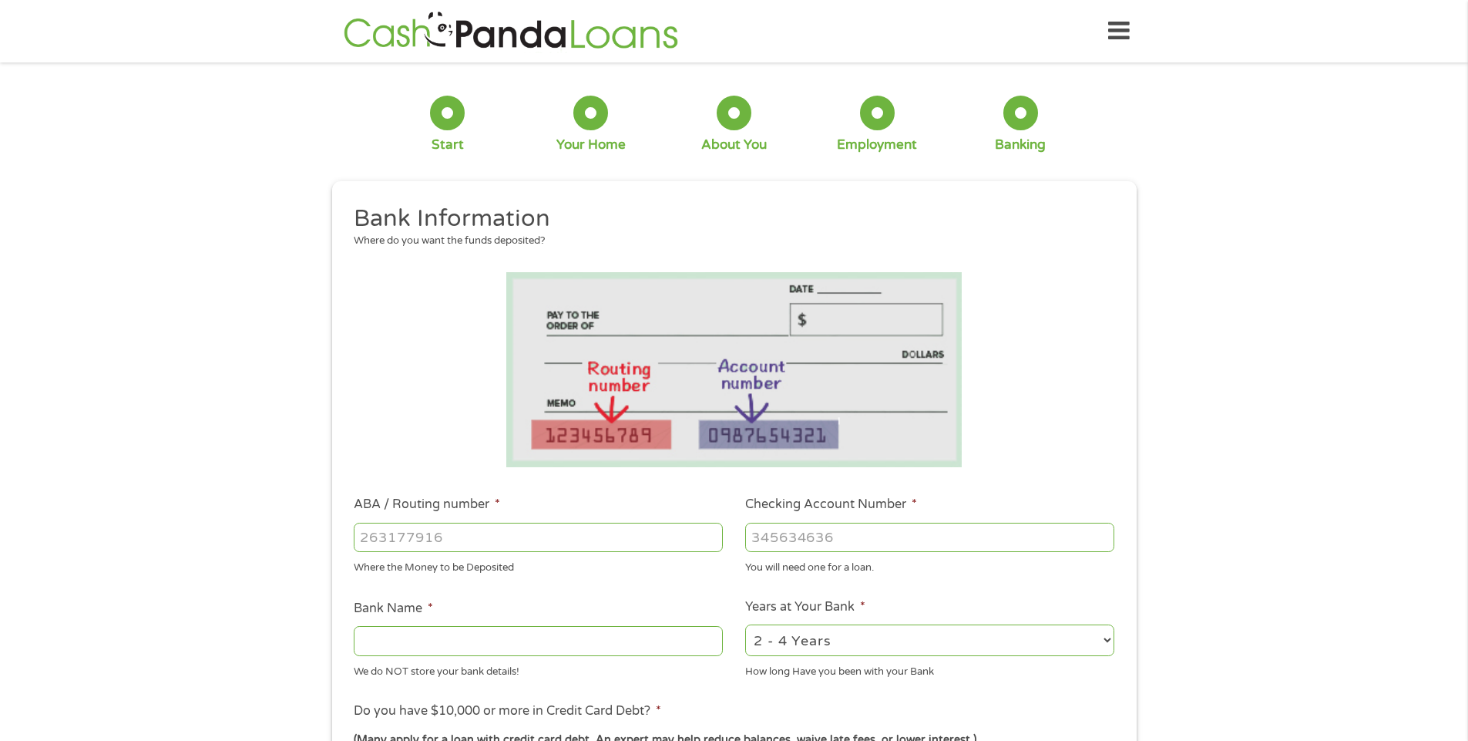
scroll to position [6, 6]
click at [362, 533] on input "ABA / Routing number *" at bounding box center [538, 537] width 369 height 29
type input "031176110"
type input "CAPITAL ONE NA"
type input "031176110"
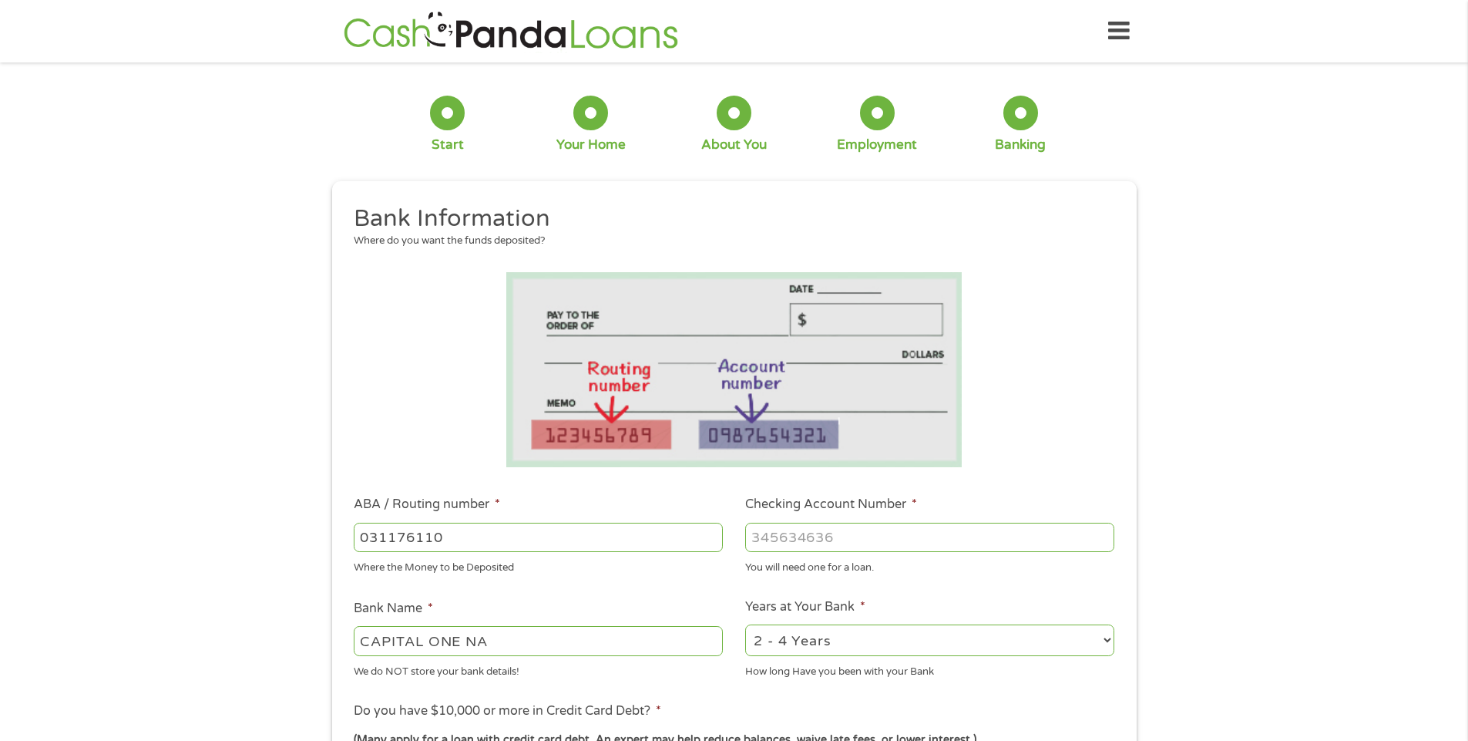
click at [751, 533] on input "Checking Account Number *" at bounding box center [929, 537] width 369 height 29
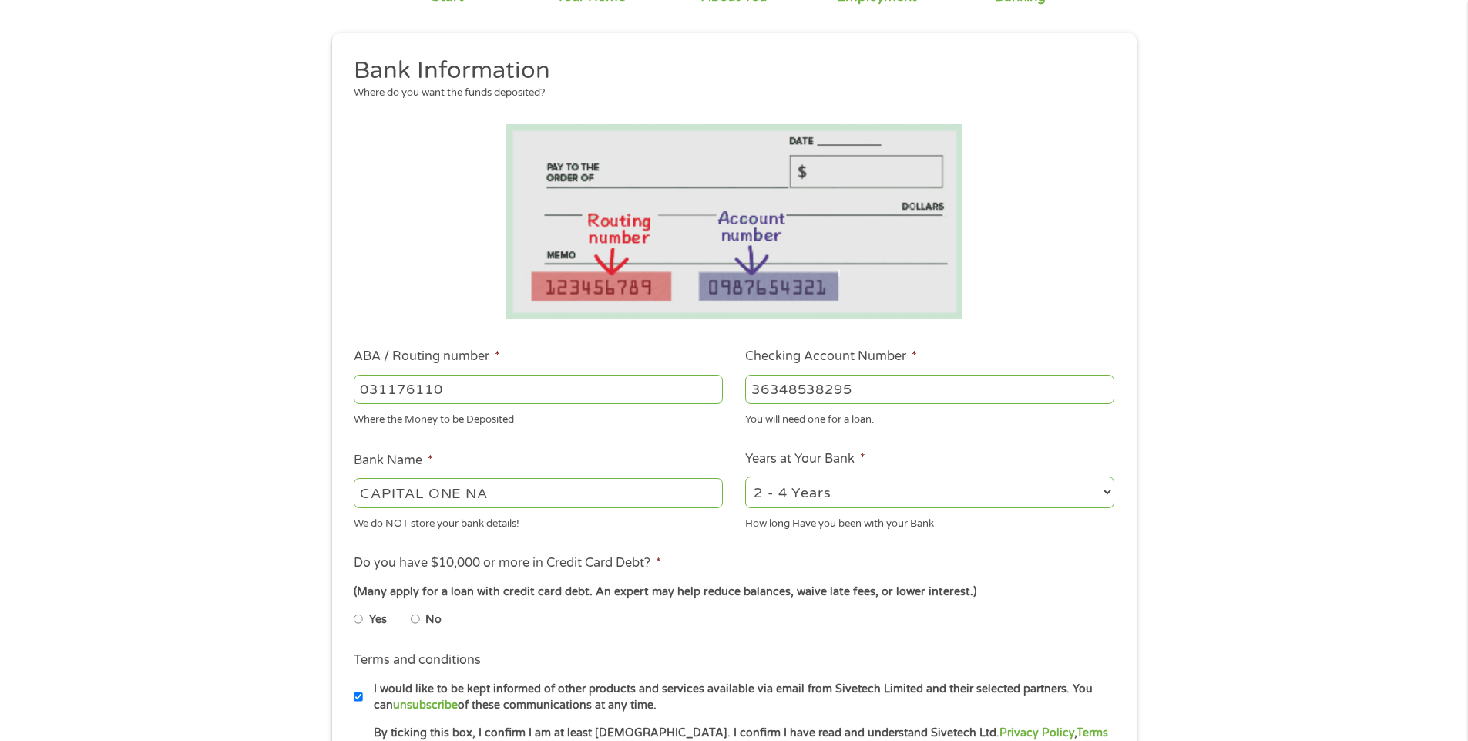
scroll to position [154, 0]
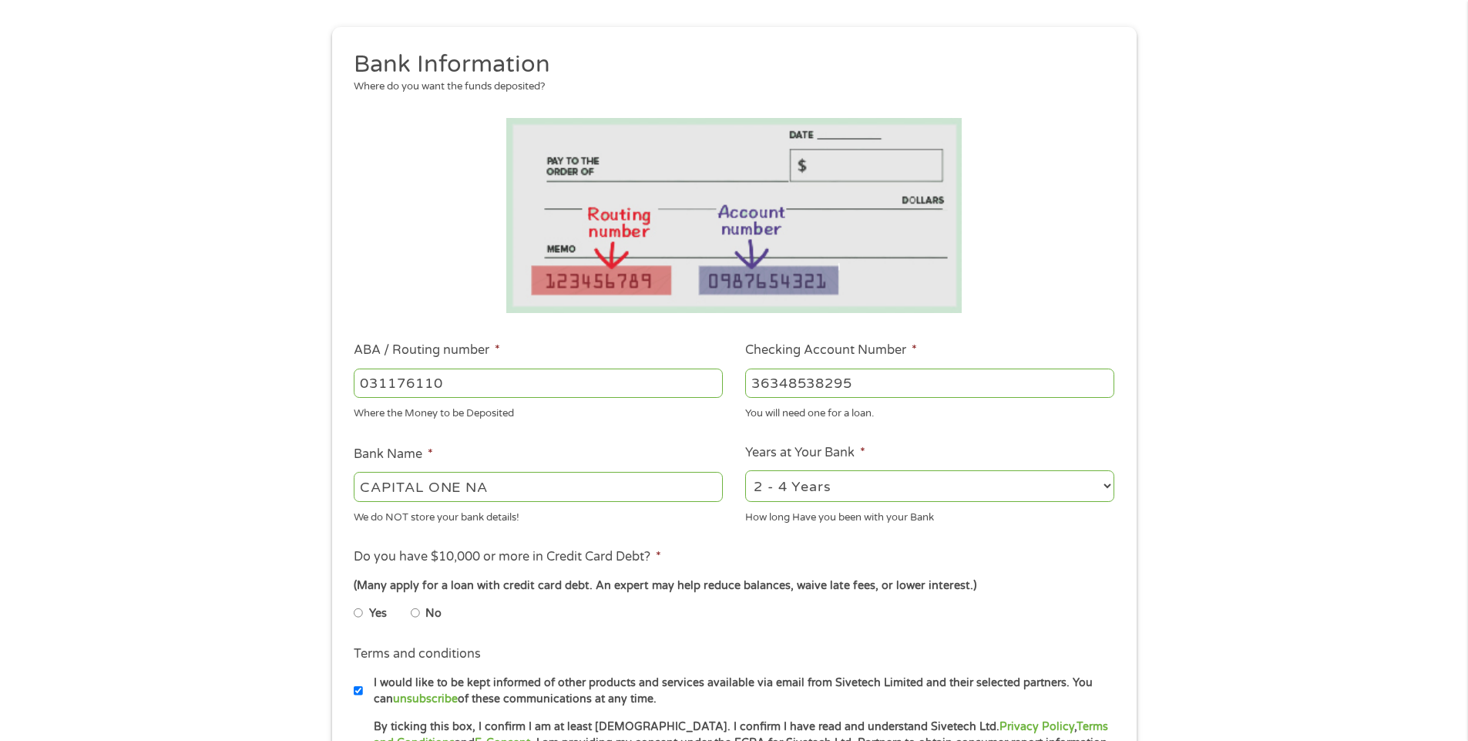
type input "36348538295"
click at [1105, 486] on select "2 - 4 Years 6 - 12 Months 1 - 2 Years Over 4 Years" at bounding box center [929, 486] width 369 height 32
select select "60months"
click at [745, 470] on select "2 - 4 Years 6 - 12 Months 1 - 2 Years Over 4 Years" at bounding box center [929, 486] width 369 height 32
drag, startPoint x: 413, startPoint y: 613, endPoint x: 506, endPoint y: 616, distance: 92.5
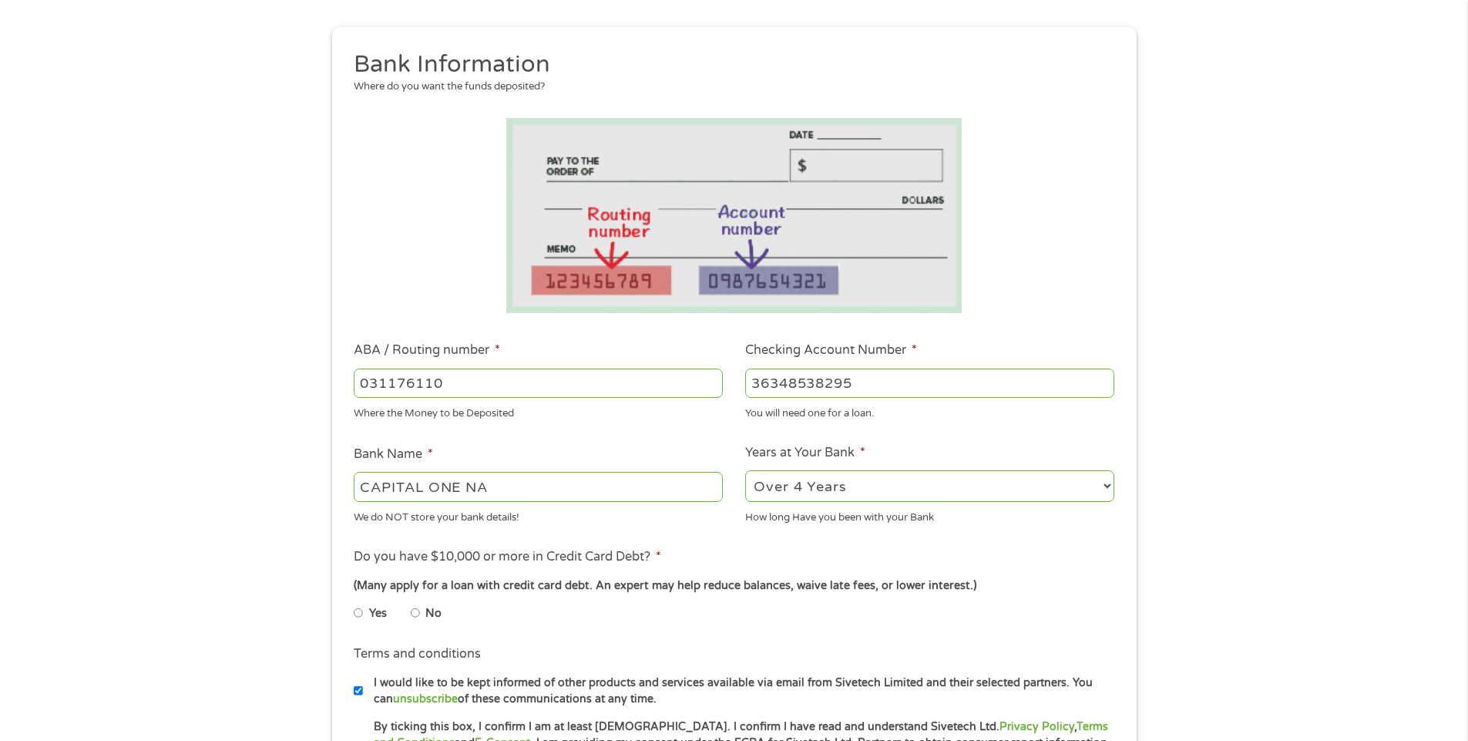
click at [415, 611] on input "No" at bounding box center [415, 612] width 9 height 25
radio input "true"
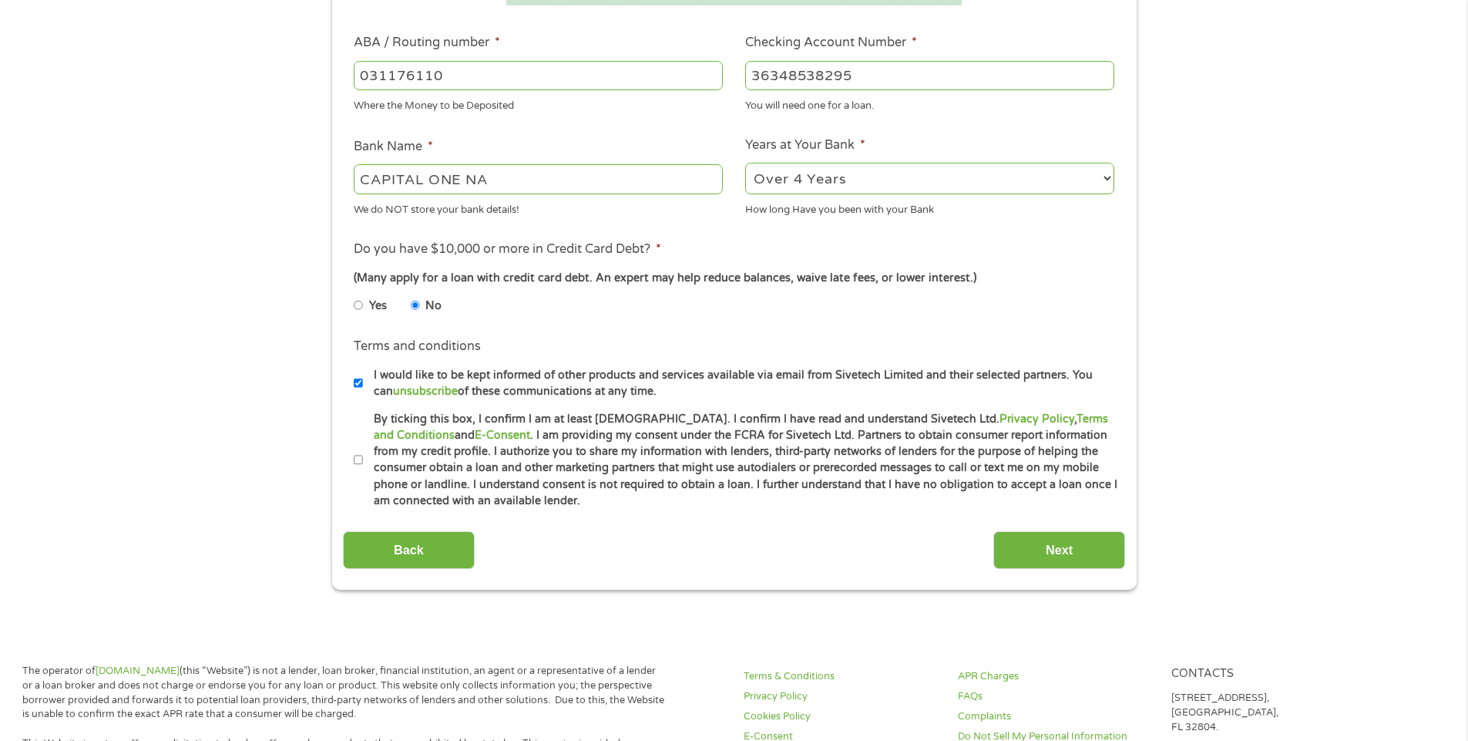
scroll to position [462, 0]
click at [361, 460] on input "By ticking this box, I confirm I am at least [DEMOGRAPHIC_DATA]. I confirm I ha…" at bounding box center [358, 459] width 9 height 25
checkbox input "true"
click at [1061, 550] on input "Next" at bounding box center [1059, 549] width 132 height 38
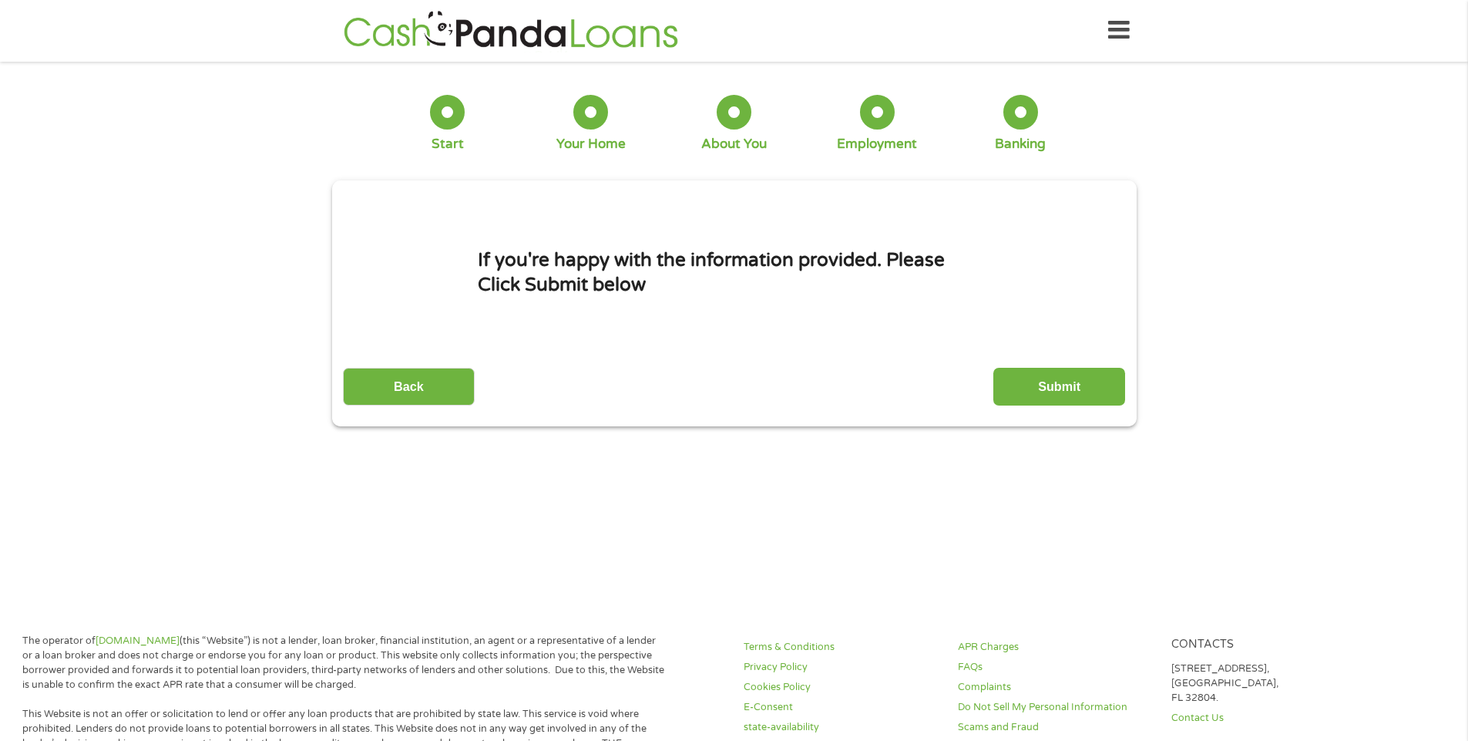
scroll to position [6, 6]
click at [1058, 386] on input "Submit" at bounding box center [1059, 387] width 132 height 38
